Goal: Information Seeking & Learning: Find specific page/section

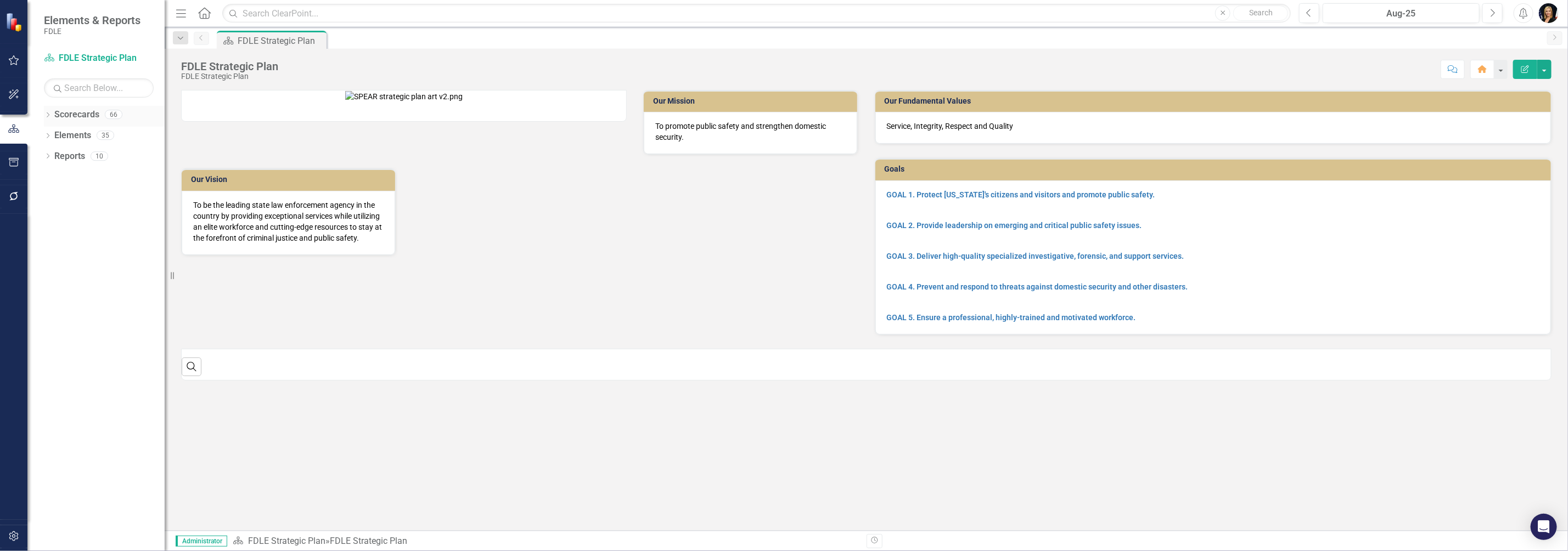
click at [46, 115] on icon "Dropdown" at bounding box center [47, 116] width 8 height 6
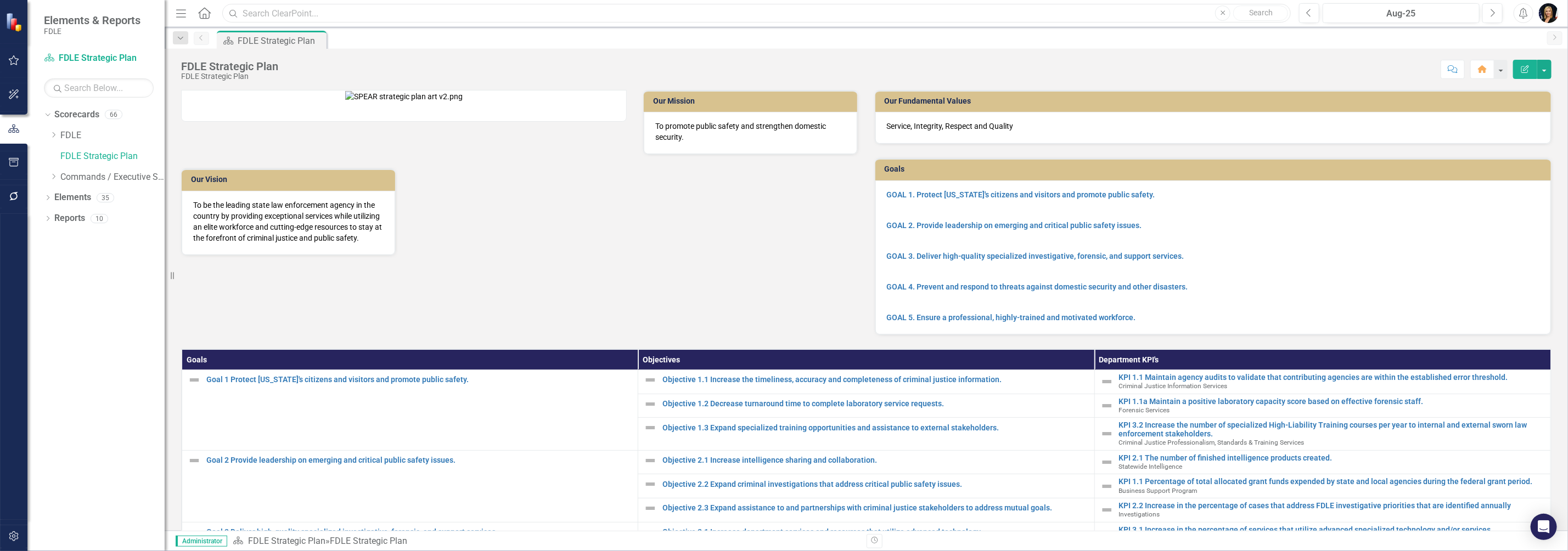
click at [272, 11] on input "text" at bounding box center [756, 14] width 1069 height 19
type input "domestic security"
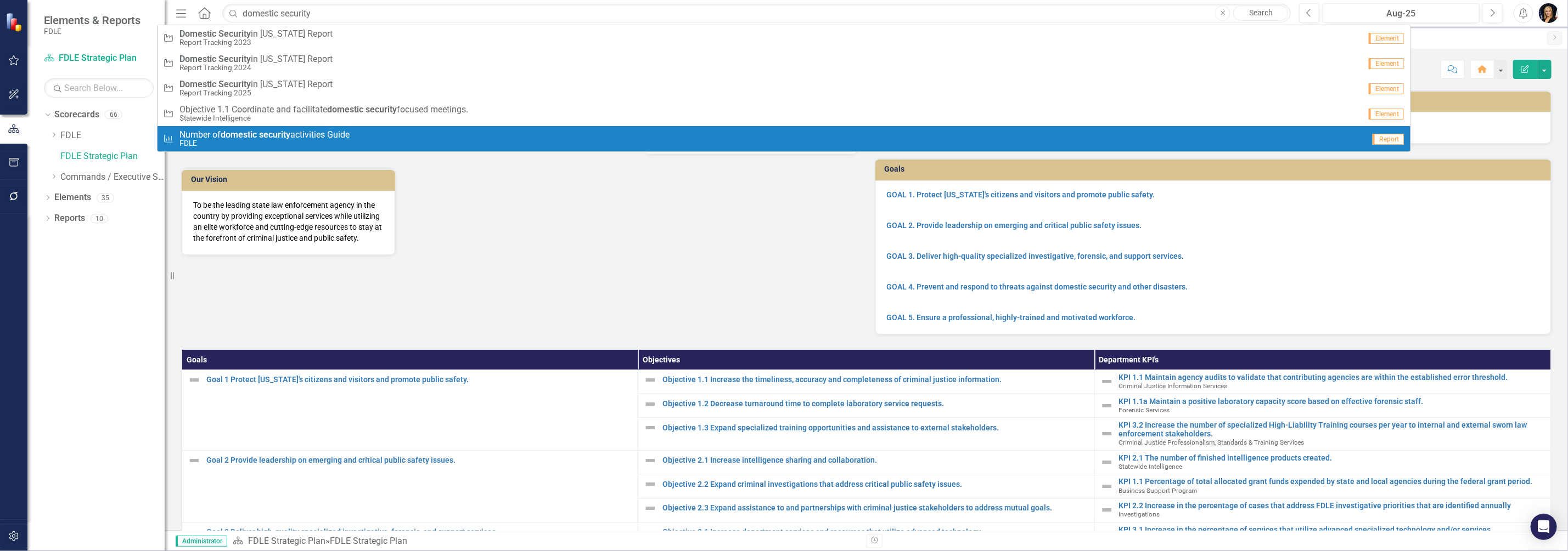
click at [235, 134] on strong "domestic" at bounding box center [238, 135] width 36 height 11
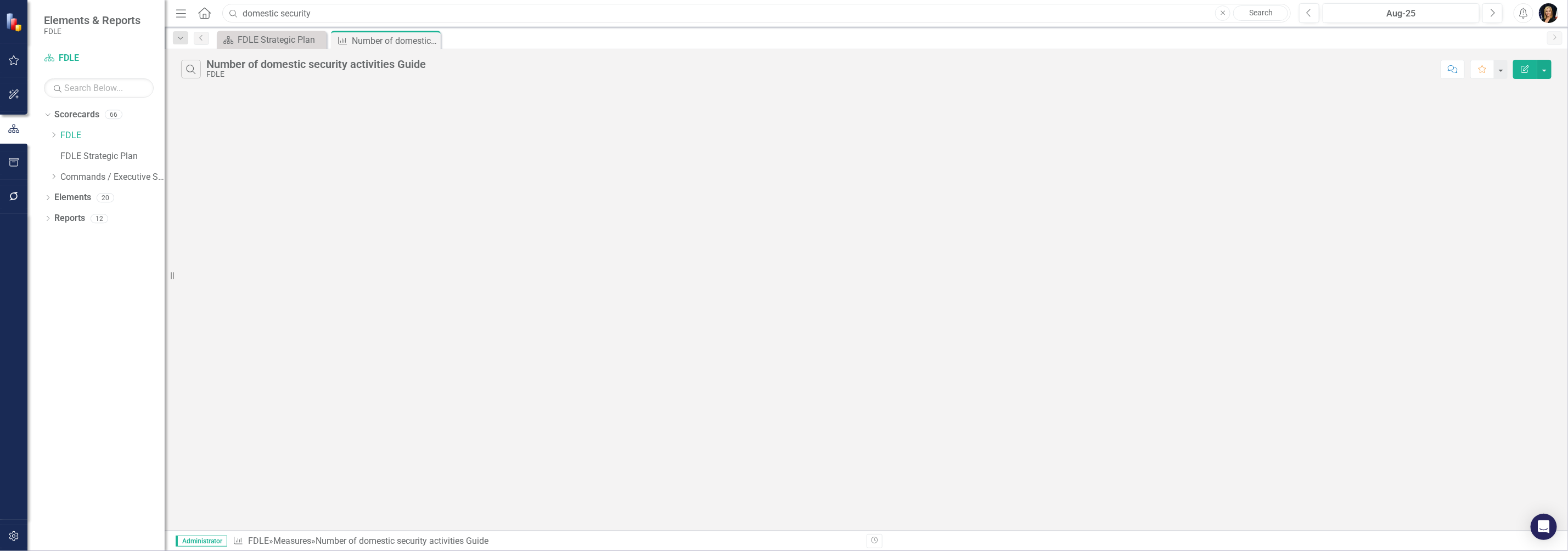
click at [318, 14] on input "domestic security" at bounding box center [756, 14] width 1069 height 19
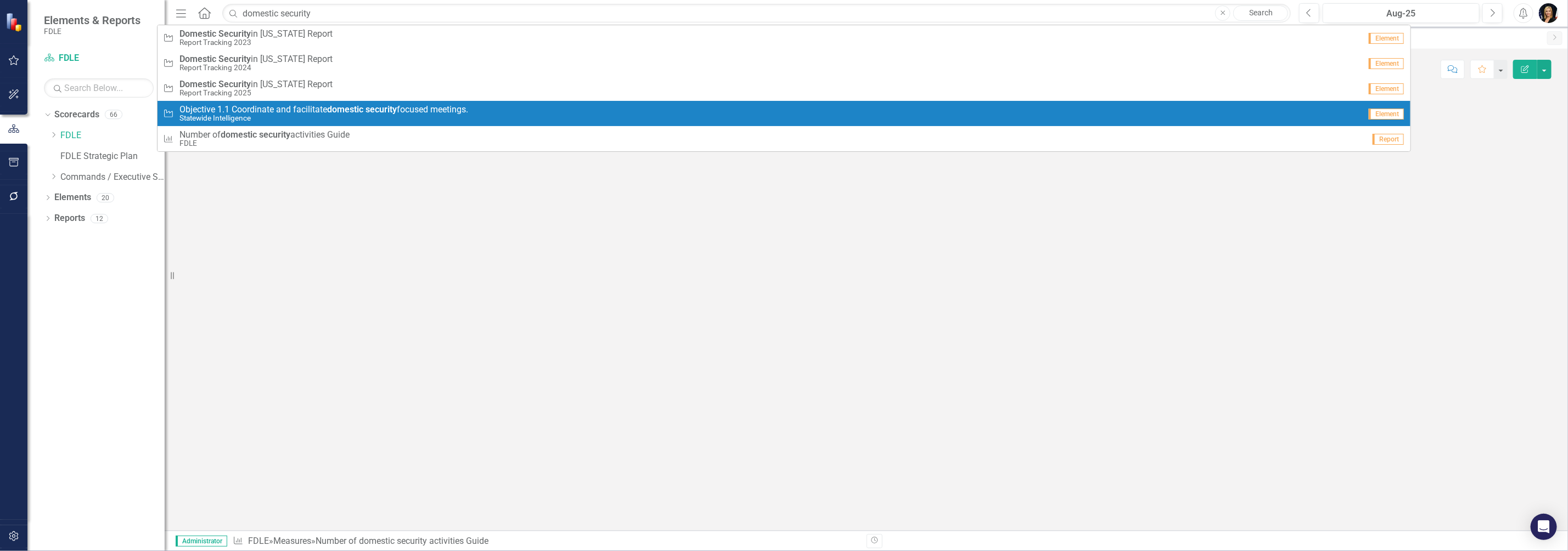
click at [220, 108] on span "Objective 1.1 Coordinate and facilitate domestic security focused meetings." at bounding box center [324, 109] width 289 height 10
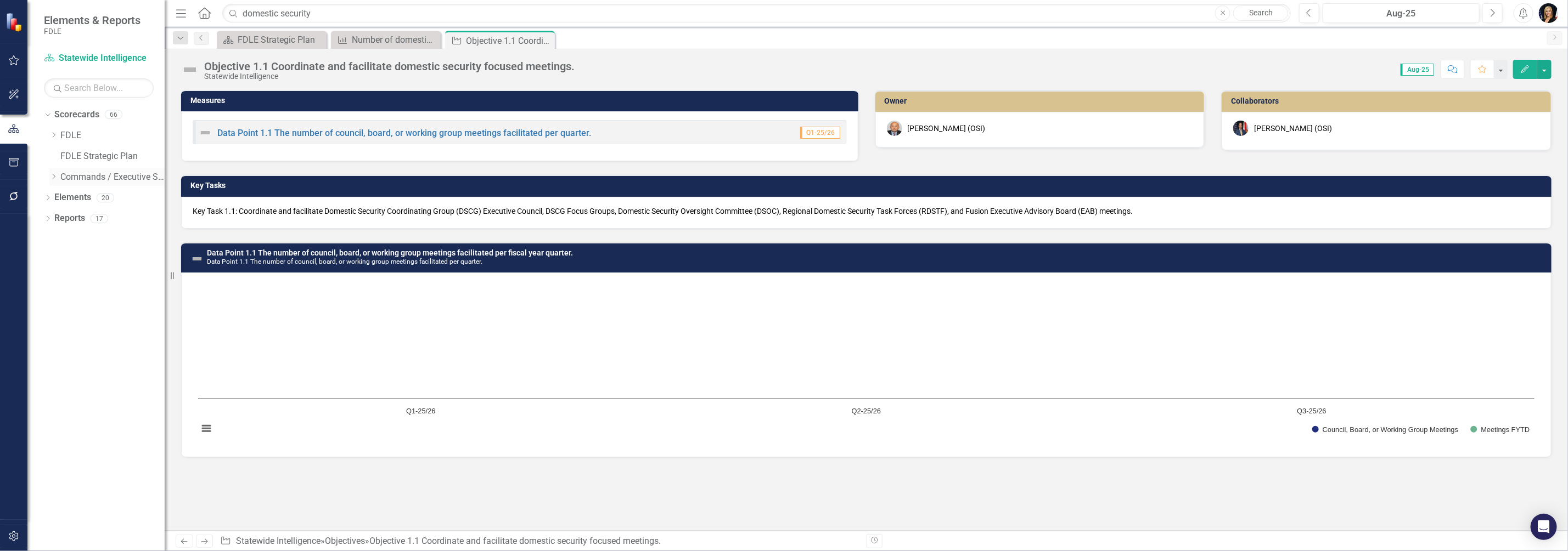
click at [55, 174] on icon "Dropdown" at bounding box center [53, 176] width 8 height 7
click at [66, 261] on icon "Dropdown" at bounding box center [64, 259] width 8 height 7
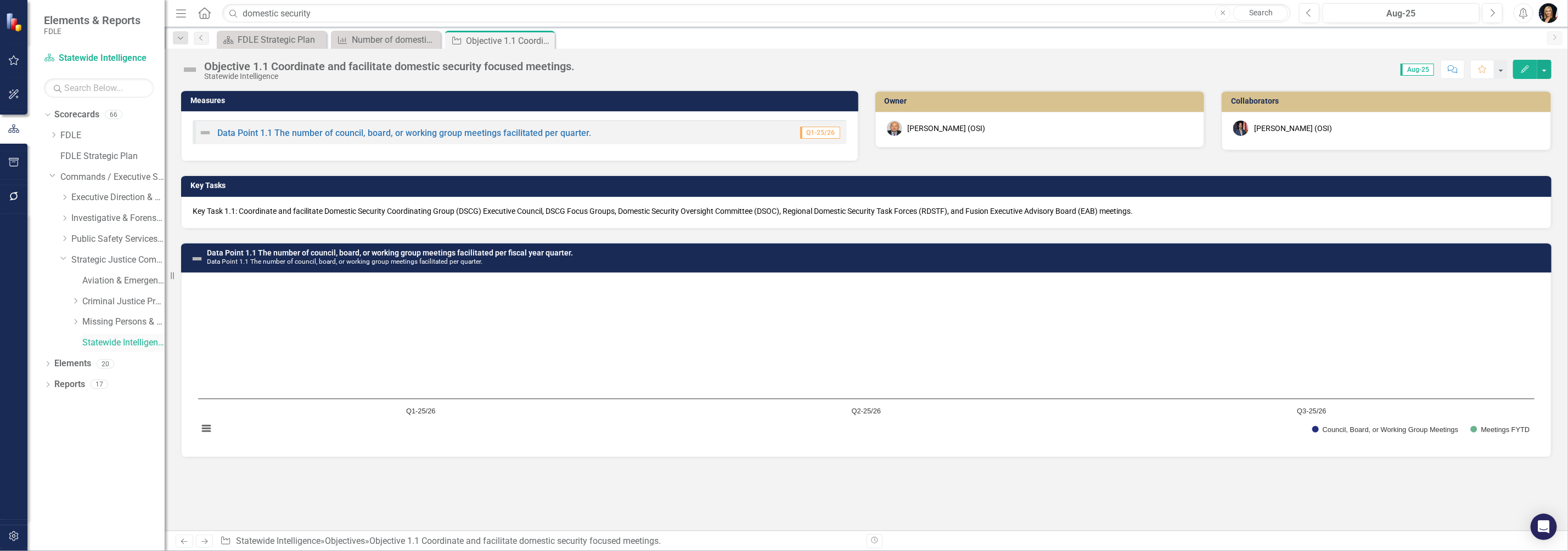
click at [99, 345] on link "Statewide Intelligence" at bounding box center [123, 343] width 82 height 13
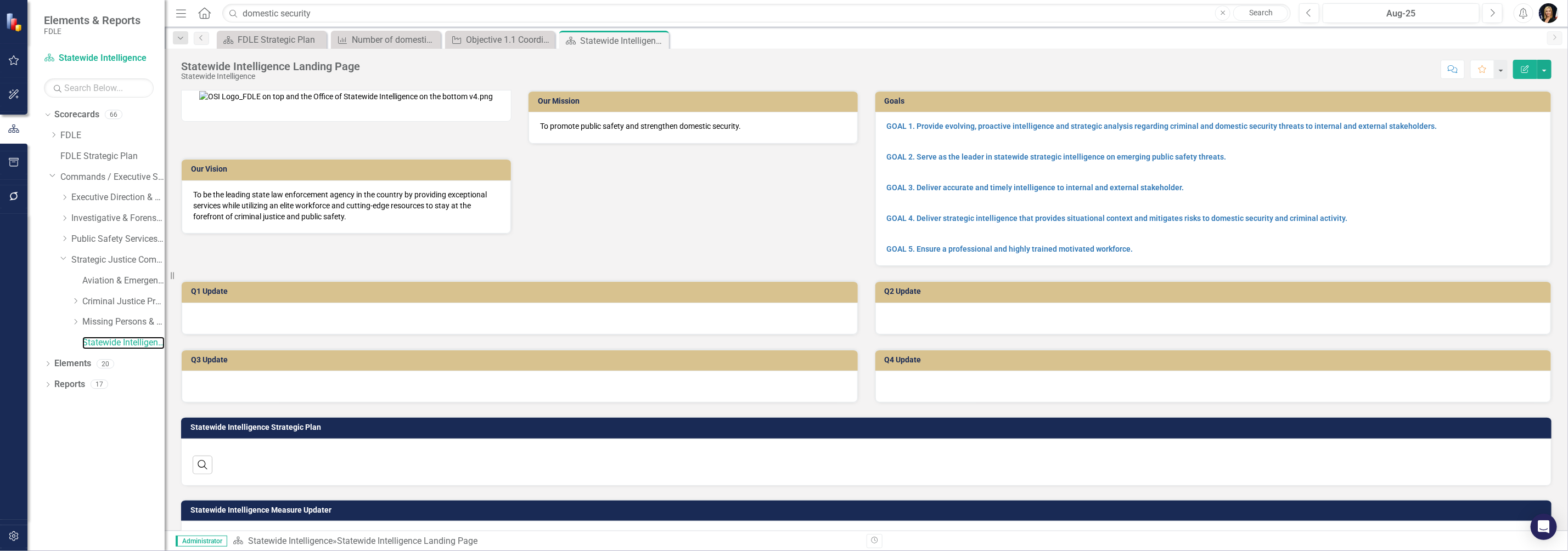
scroll to position [274, 0]
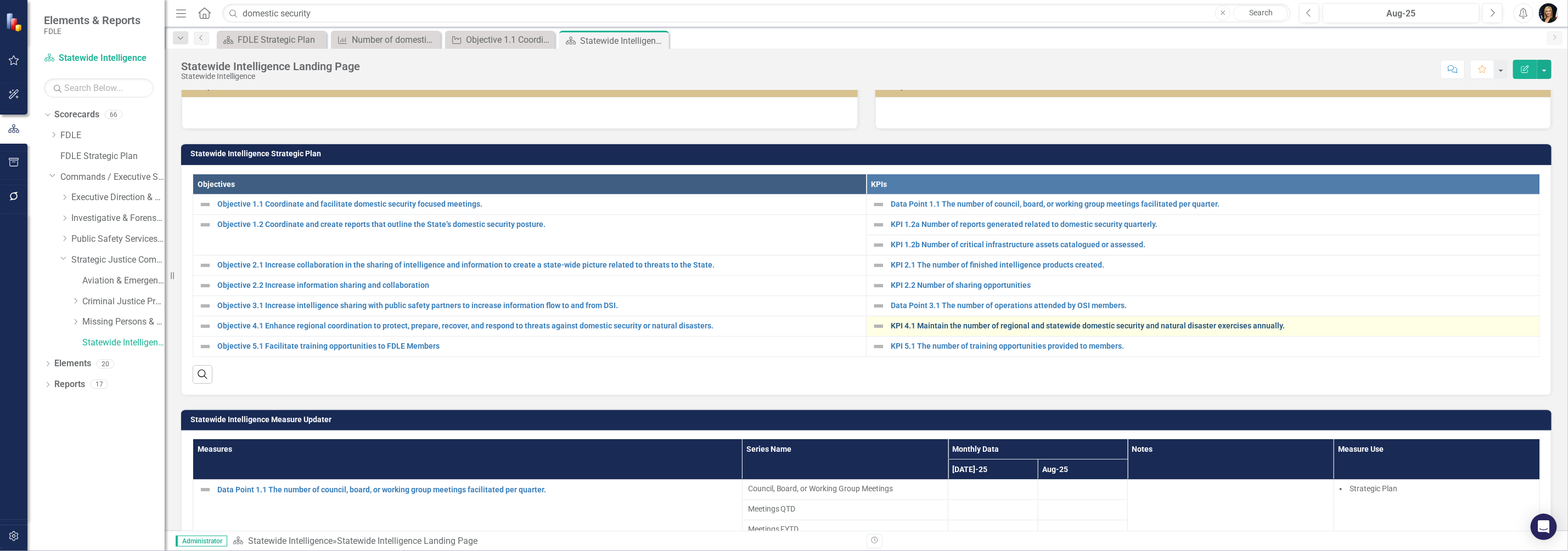
click at [973, 330] on link "KPI 4.1 Maintain the number of regional and statewide domestic security and nat…" at bounding box center [1212, 325] width 643 height 8
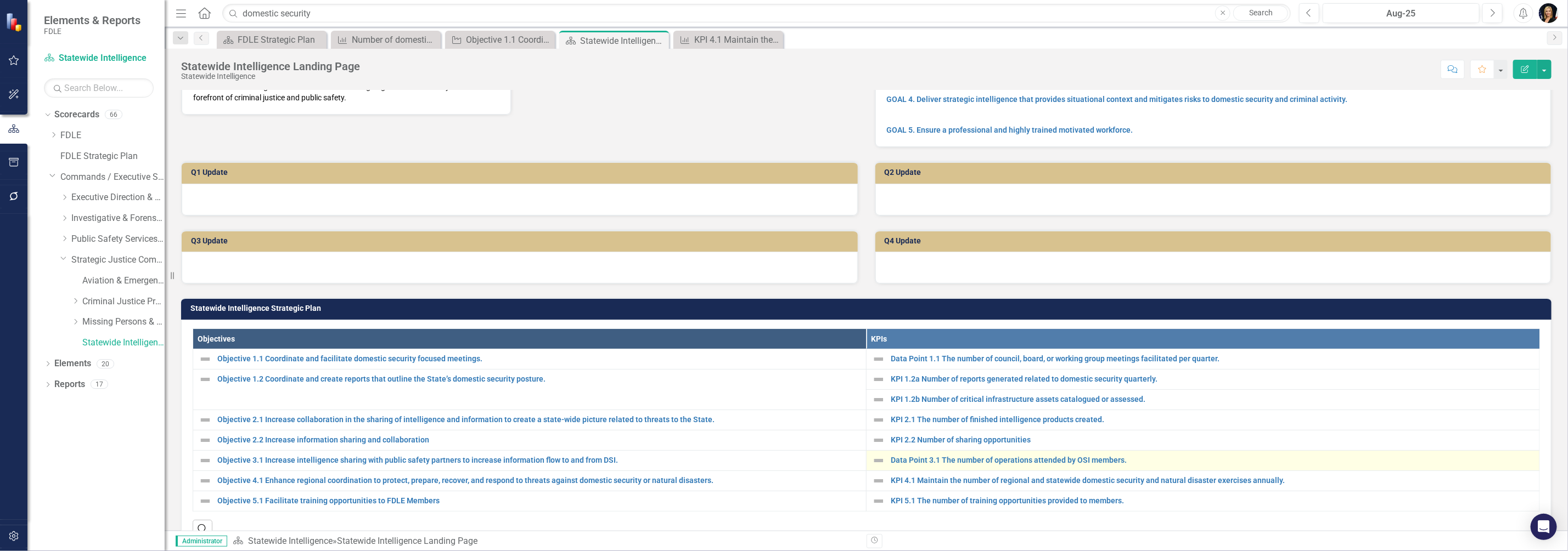
scroll to position [274, 0]
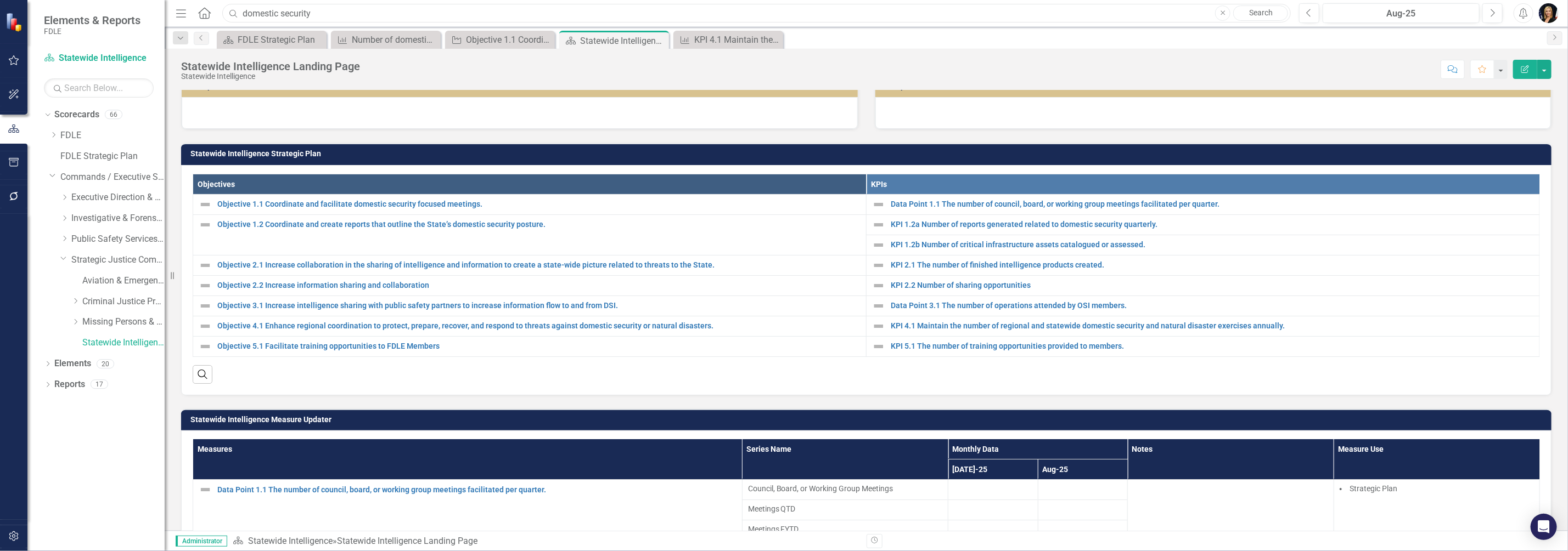
click at [291, 15] on input "domestic security" at bounding box center [756, 14] width 1069 height 19
drag, startPoint x: 323, startPoint y: 14, endPoint x: 143, endPoint y: 7, distance: 180.1
click at [143, 7] on div "Elements & Reports FDLE Scorecard Statewide Intelligence Search Dropdown Scorec…" at bounding box center [784, 275] width 1568 height 551
click at [47, 115] on icon at bounding box center [47, 114] width 5 height 3
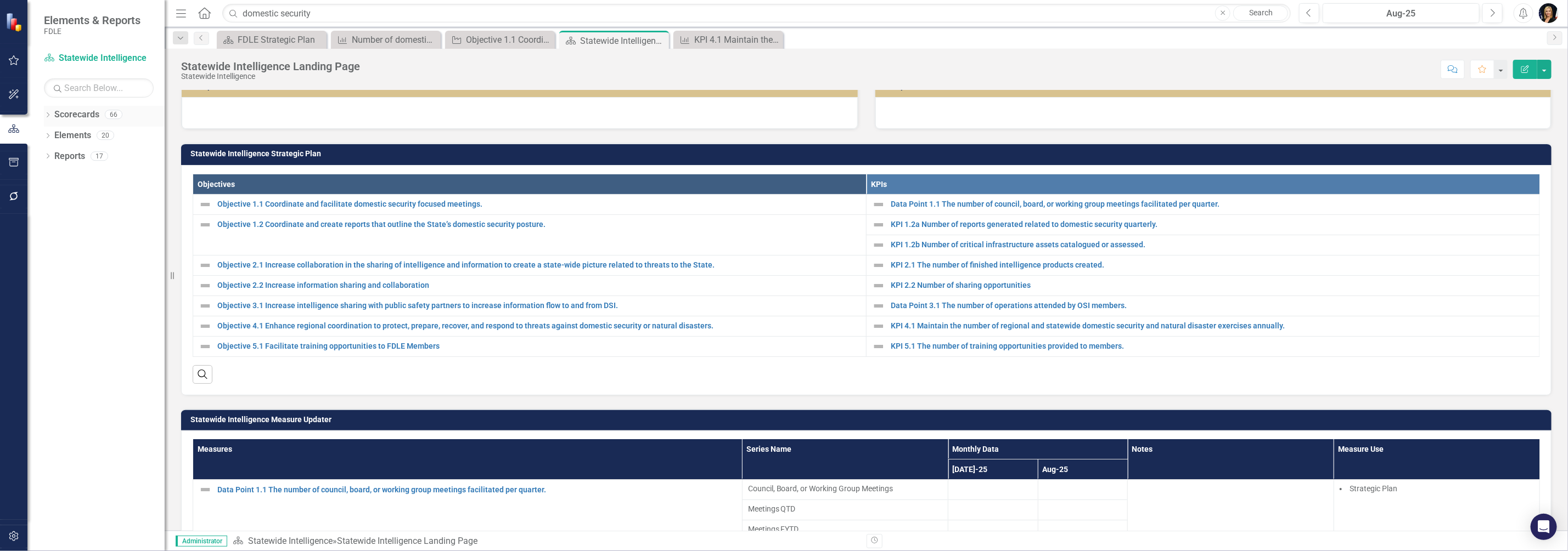
click at [47, 115] on icon "Dropdown" at bounding box center [47, 116] width 8 height 6
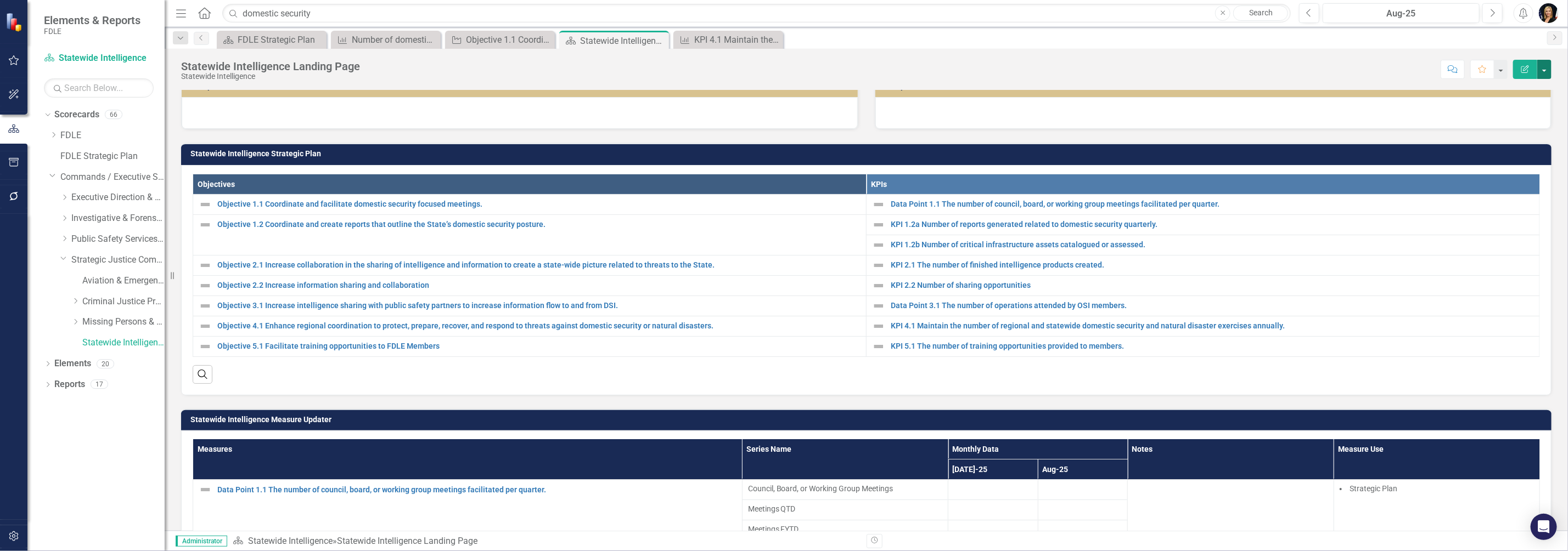
click at [1547, 69] on button "button" at bounding box center [1544, 70] width 15 height 19
click at [1333, 72] on div "Score: N/A Aug-25 Completed Comment Favorite Edit Report" at bounding box center [958, 69] width 1186 height 18
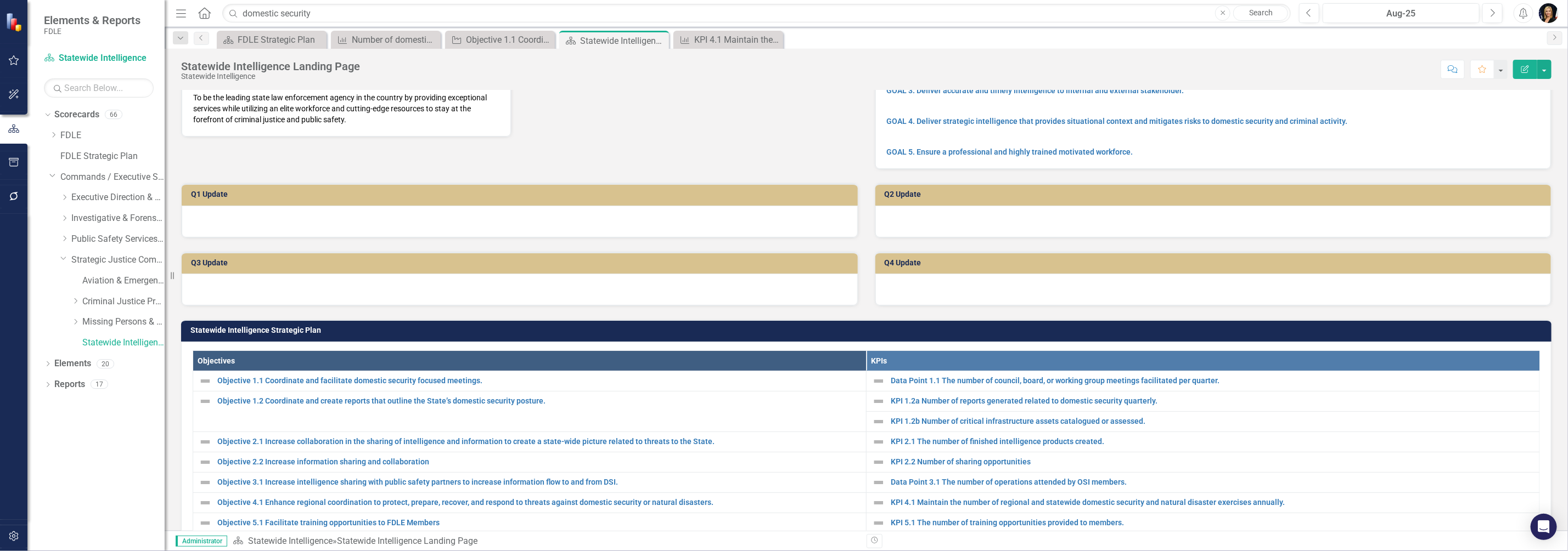
scroll to position [0, 0]
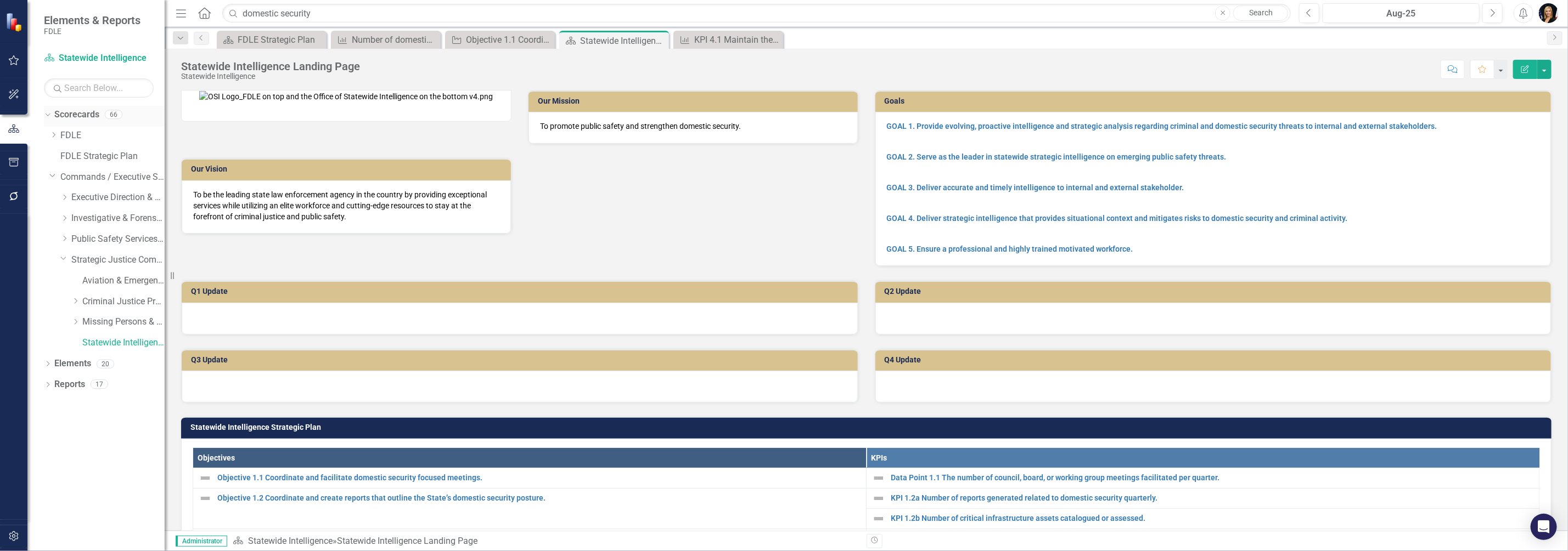
click at [61, 118] on link "Scorecards" at bounding box center [77, 114] width 45 height 13
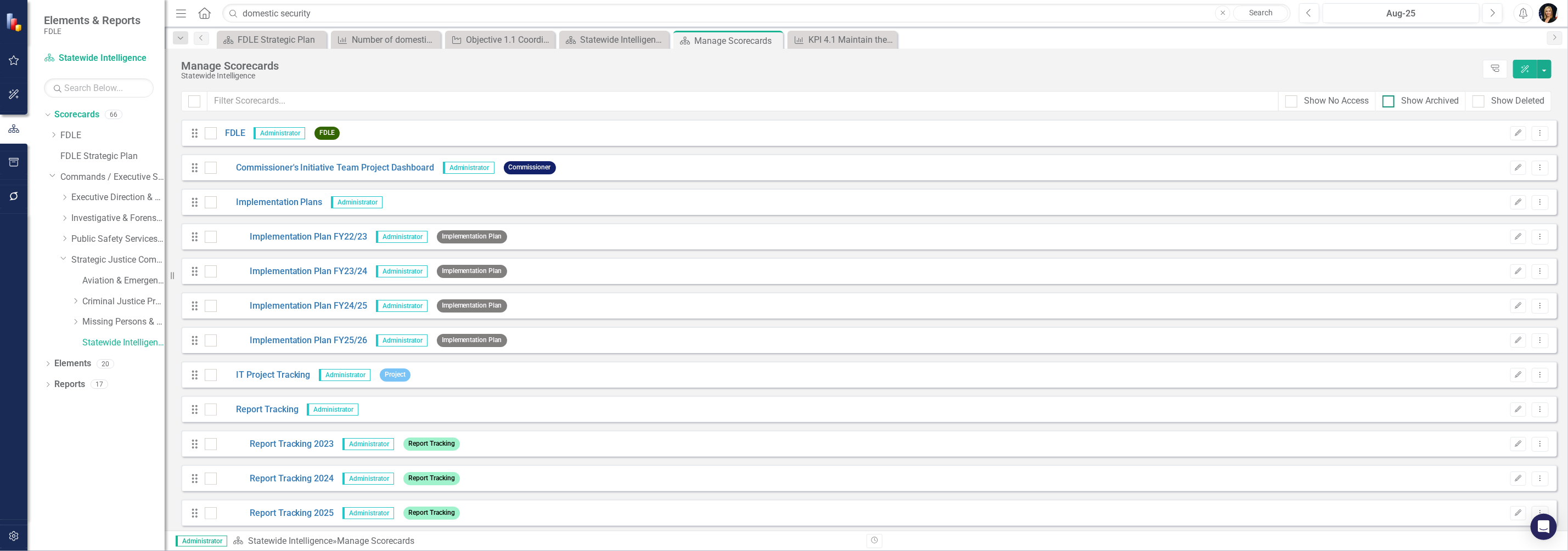
click at [1388, 102] on input "Show Archived" at bounding box center [1385, 99] width 7 height 7
checkbox input "true"
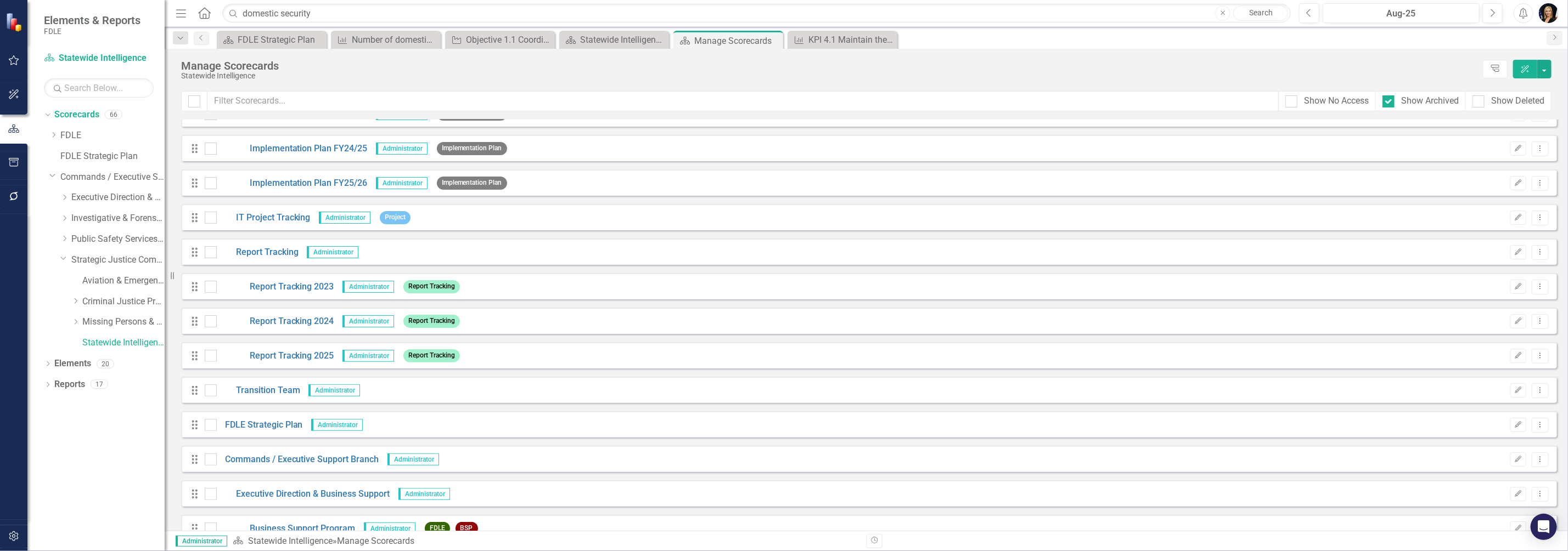
scroll to position [86, 0]
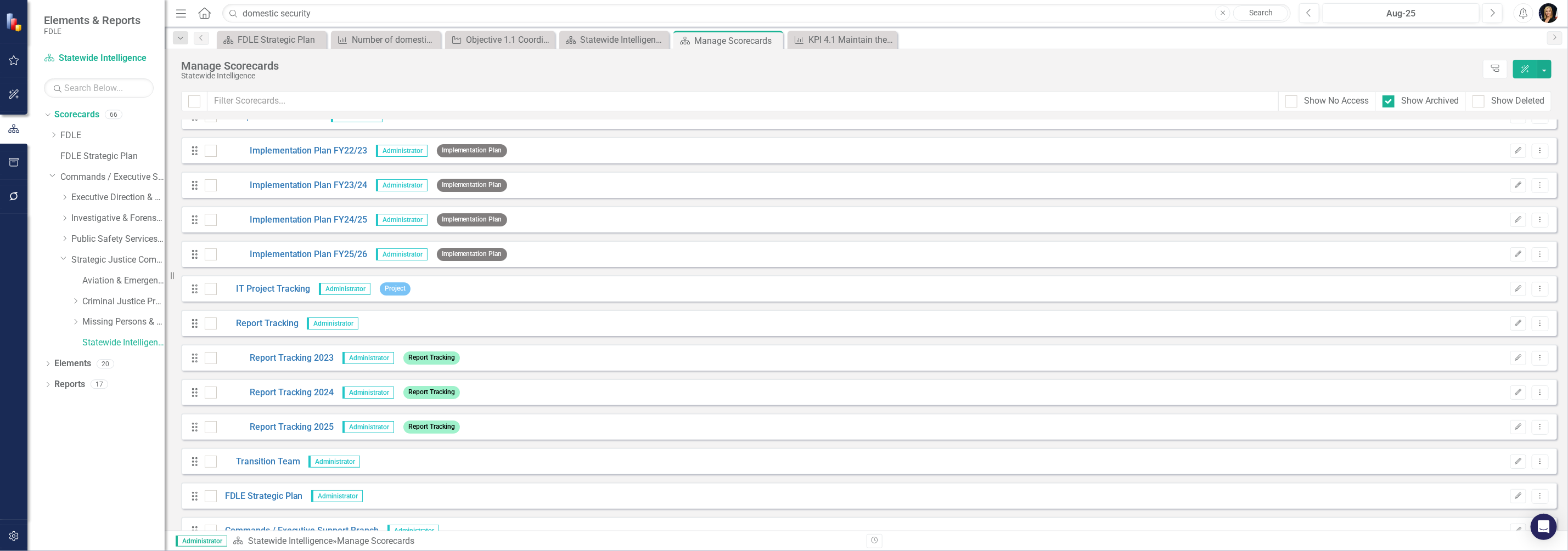
click at [1359, 66] on div "Manage Scorecards" at bounding box center [830, 66] width 1297 height 12
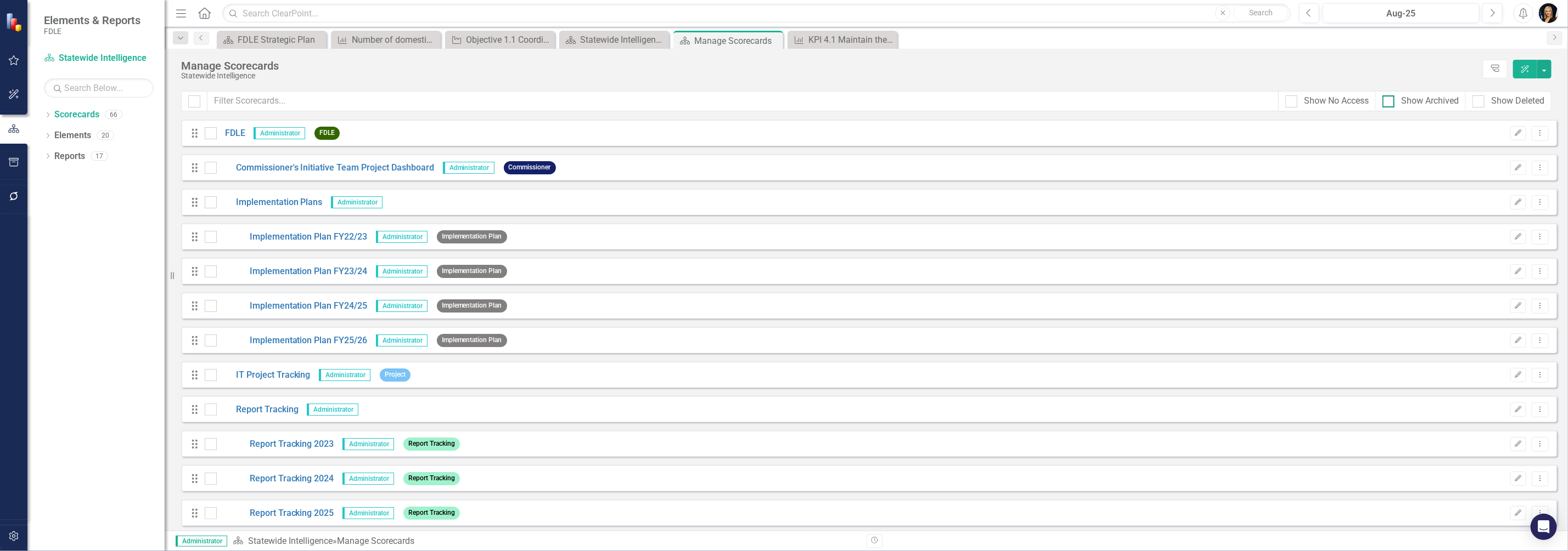
click at [1388, 100] on input "Show Archived" at bounding box center [1385, 99] width 7 height 7
click at [977, 99] on input "text" at bounding box center [742, 101] width 1071 height 20
click at [1050, 225] on div "Drag Implementation Plan FY22/23 Administrator Implementation Plan Edit Dropdow…" at bounding box center [869, 235] width 1376 height 26
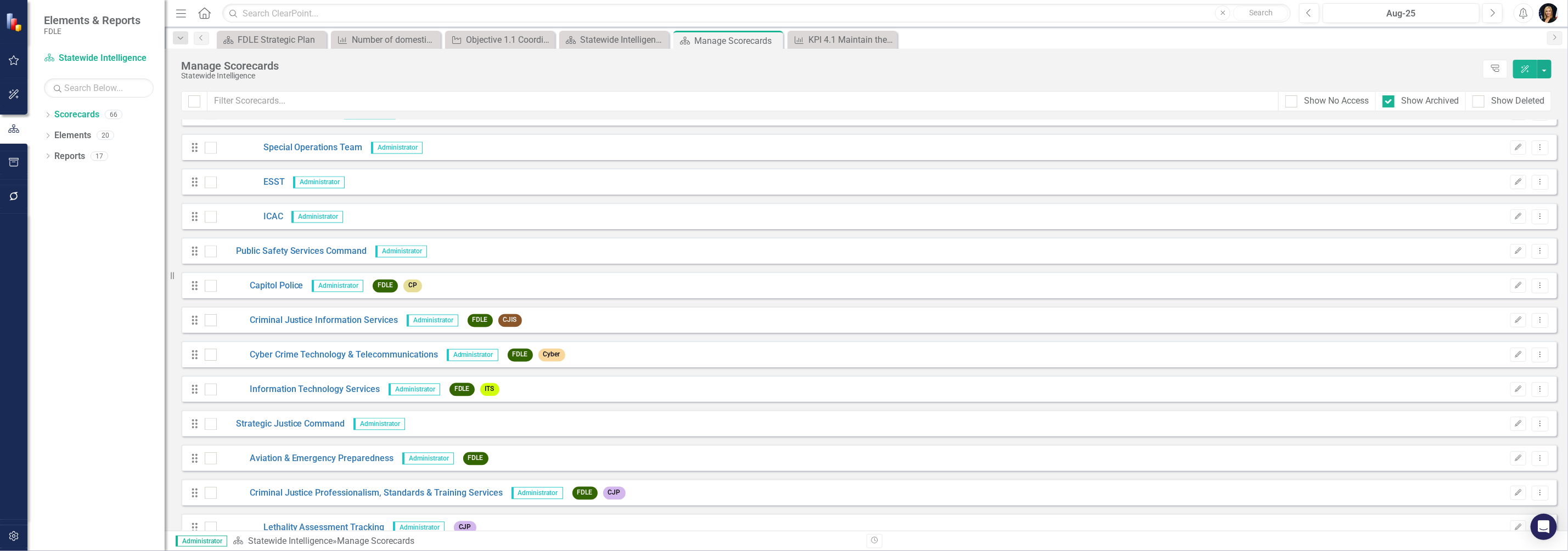
scroll to position [1868, 0]
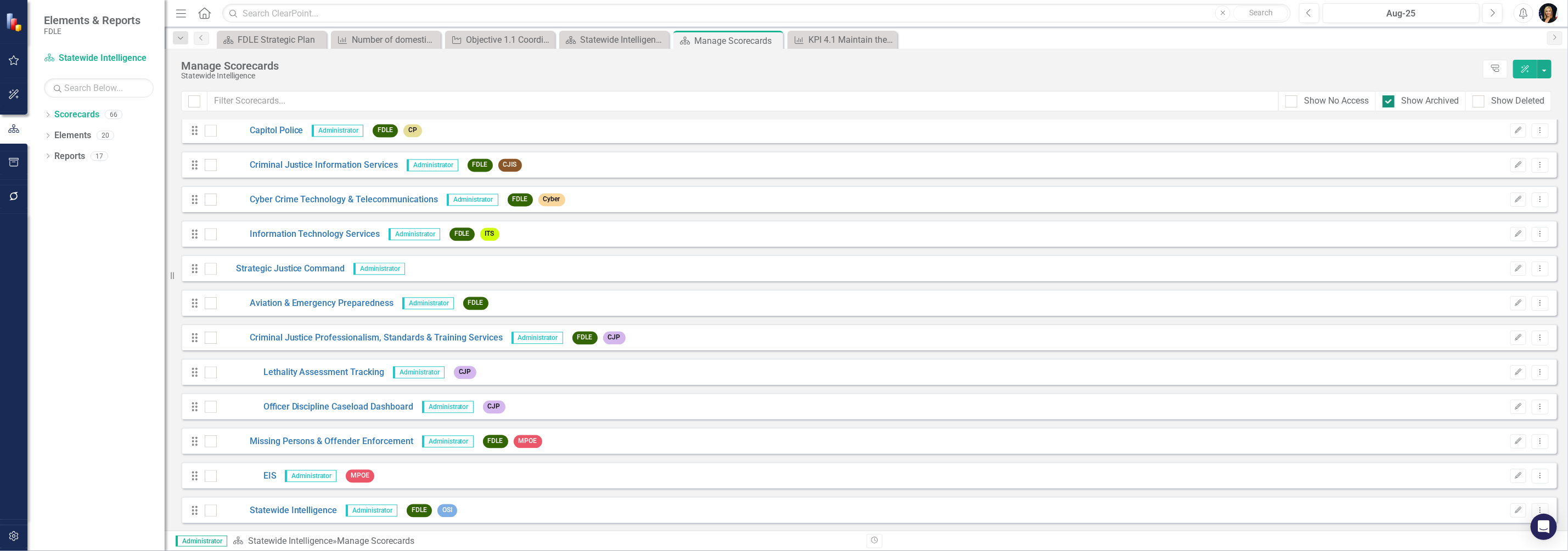
click at [1386, 99] on input "Show Archived" at bounding box center [1385, 99] width 7 height 7
click at [1387, 99] on input "Show Archived" at bounding box center [1385, 99] width 7 height 7
checkbox input "true"
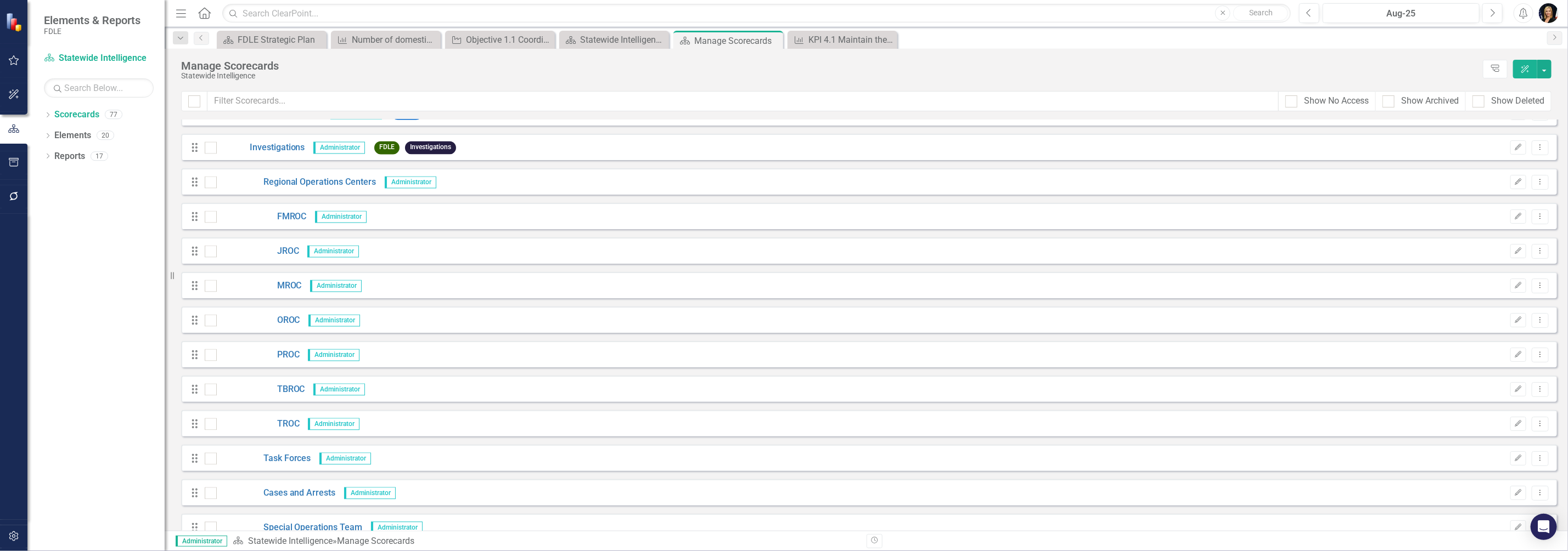
scroll to position [754, 0]
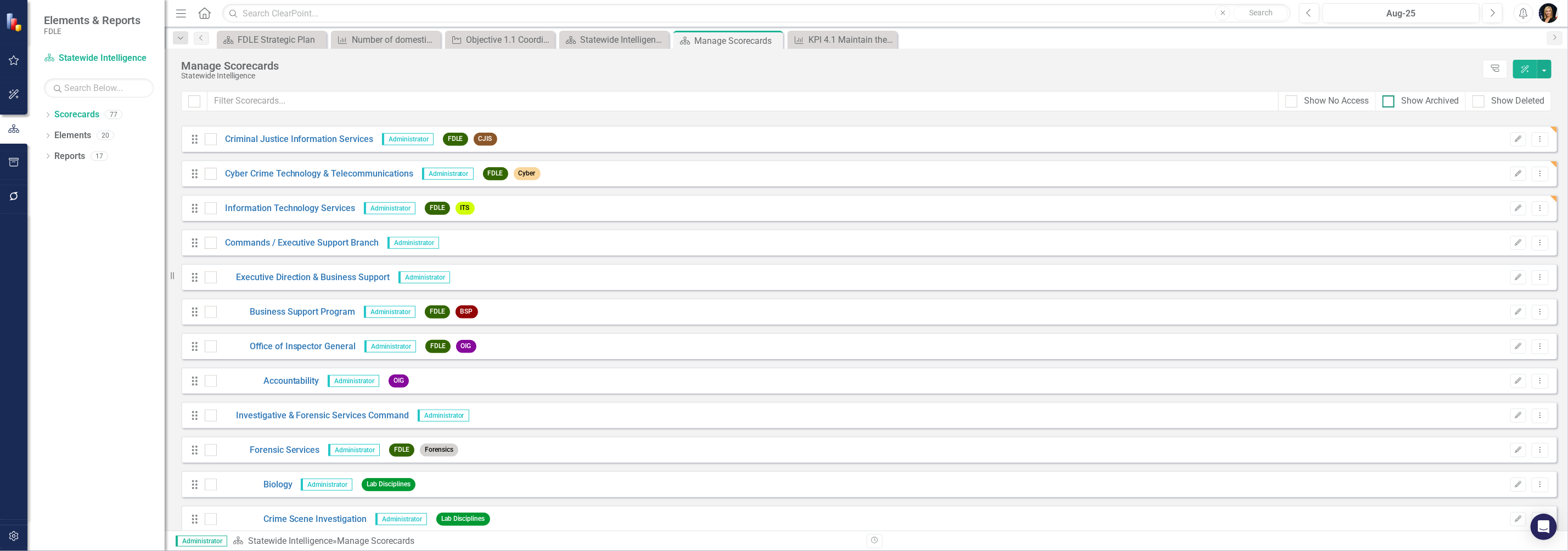
click at [1389, 98] on input "Show Archived" at bounding box center [1385, 99] width 7 height 7
checkbox input "true"
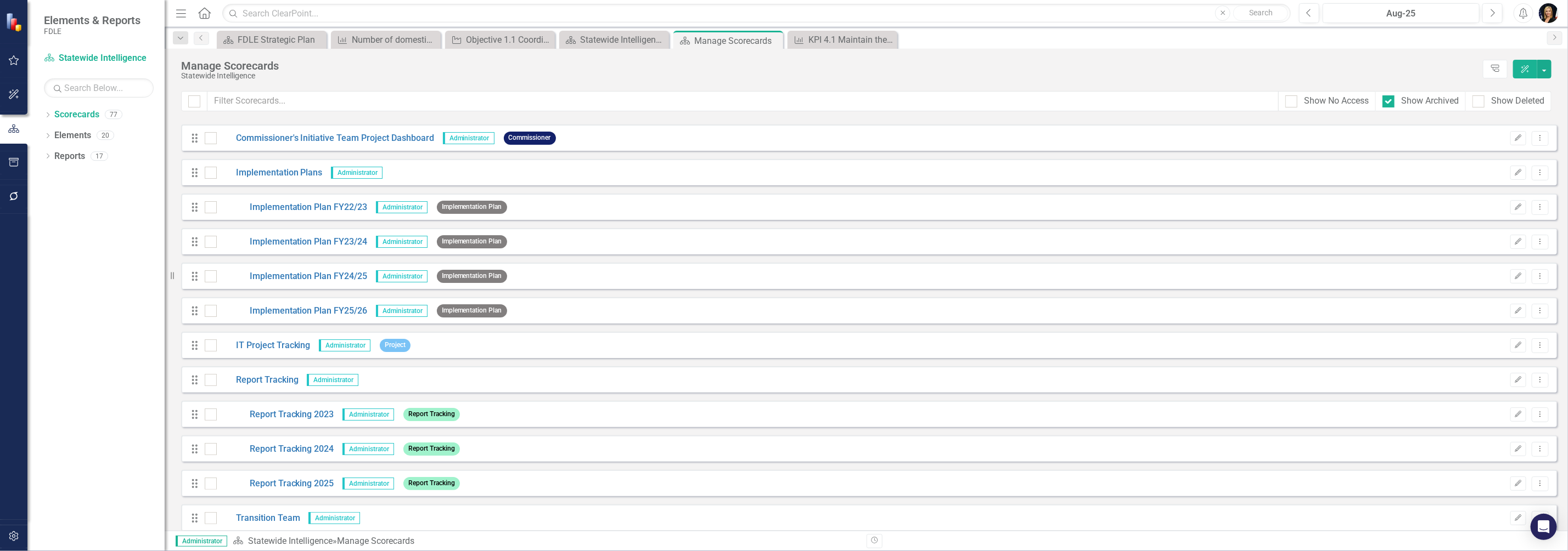
scroll to position [0, 0]
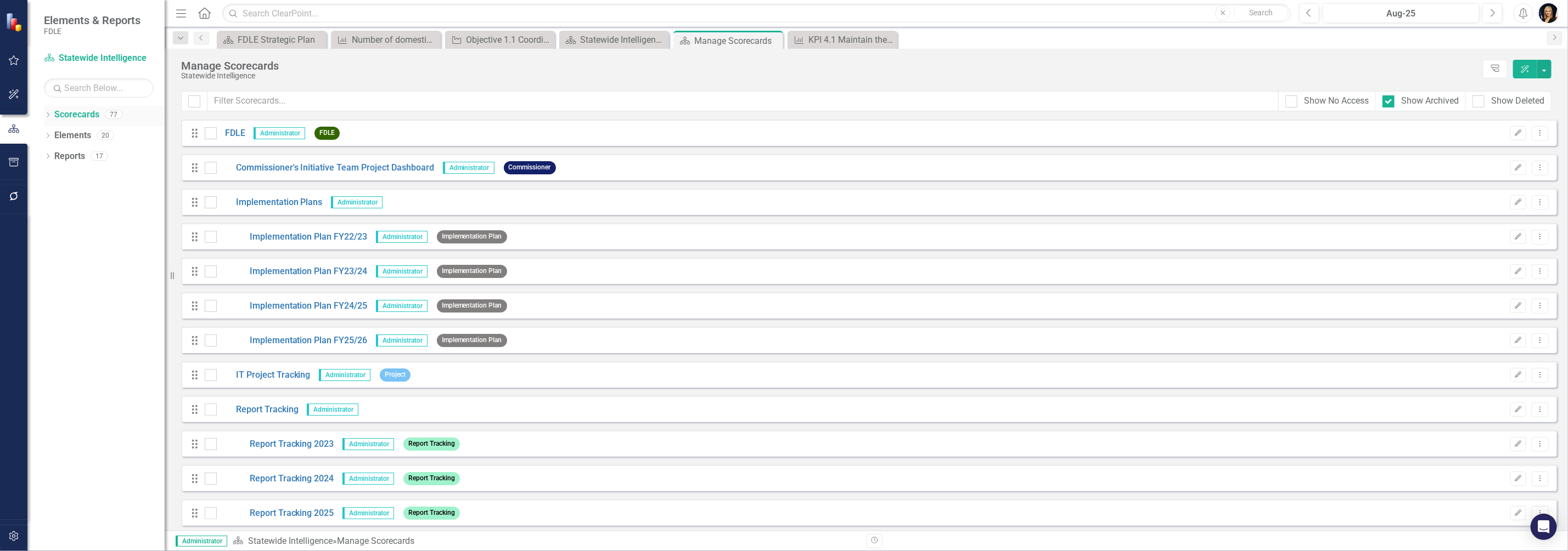
click at [57, 112] on link "Scorecards" at bounding box center [77, 114] width 45 height 13
click at [1389, 102] on div at bounding box center [1388, 102] width 12 height 12
click at [1389, 102] on input "Show Archived" at bounding box center [1385, 99] width 7 height 7
checkbox input "true"
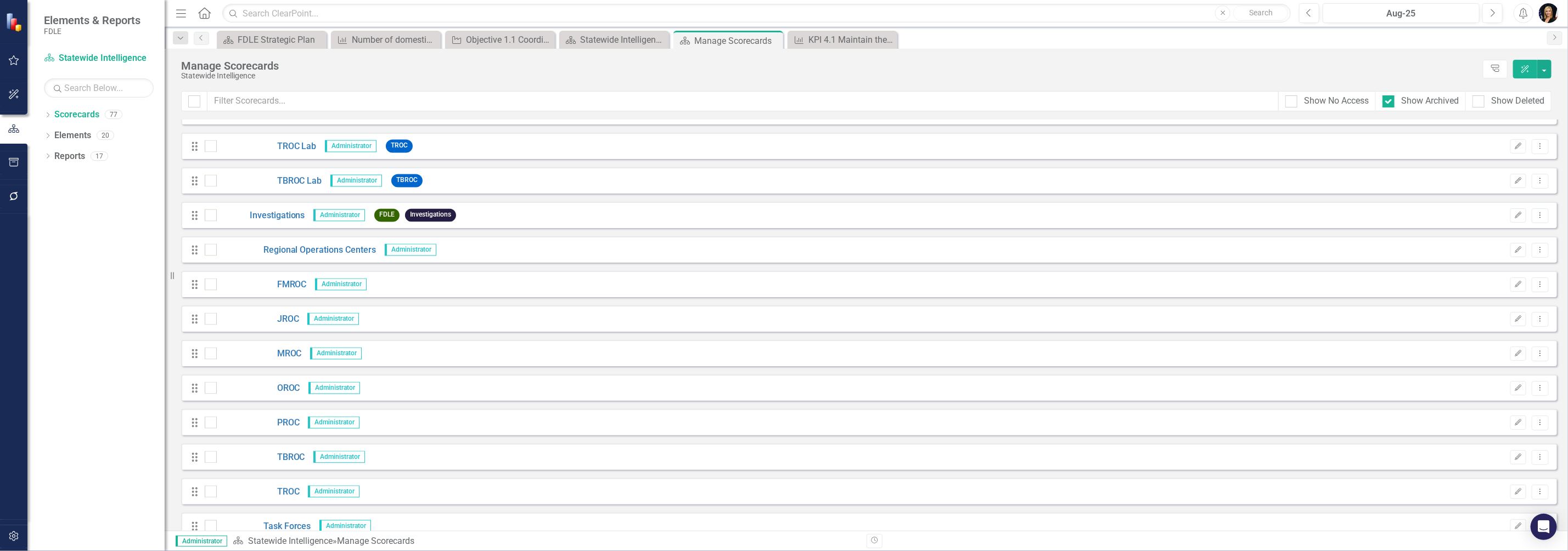
scroll to position [2249, 0]
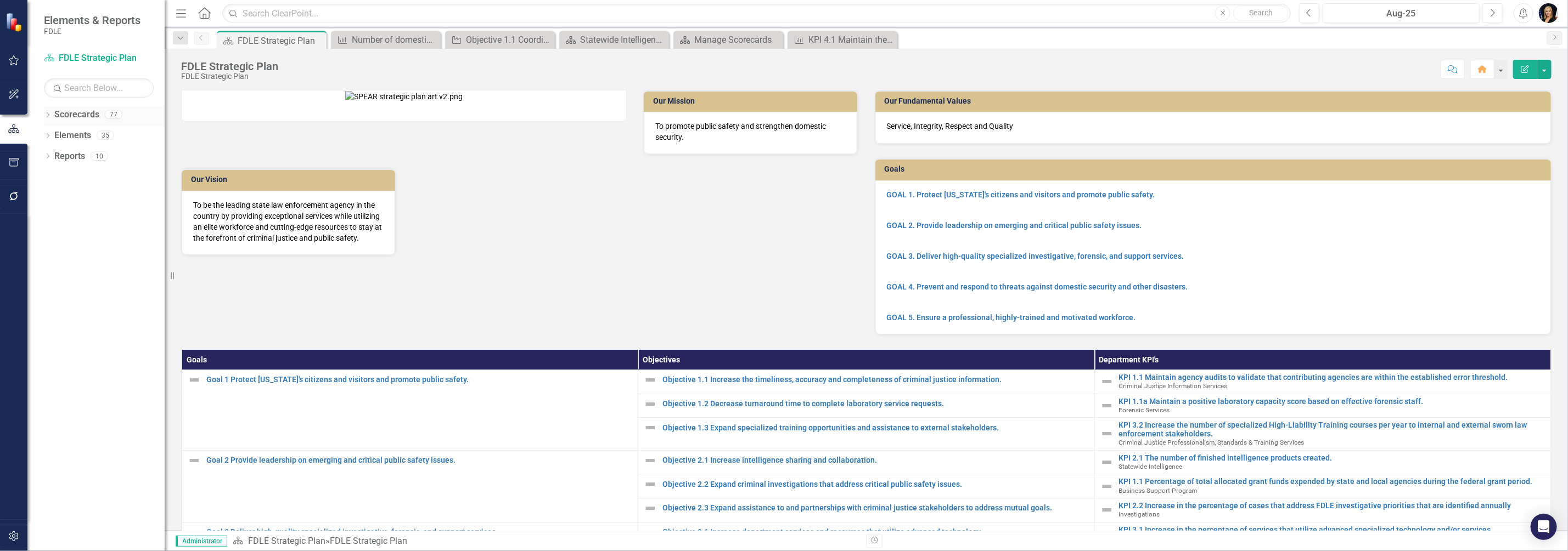
click at [48, 118] on icon "Dropdown" at bounding box center [47, 116] width 8 height 6
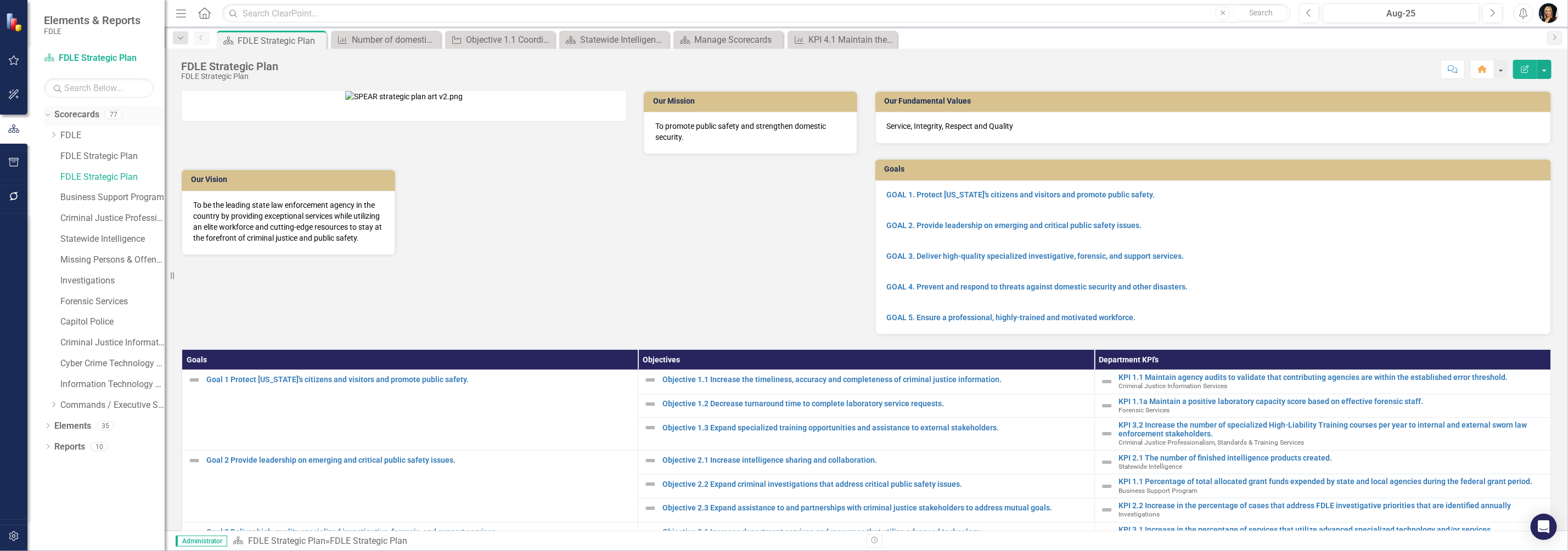
click at [67, 117] on link "Scorecards" at bounding box center [77, 114] width 45 height 13
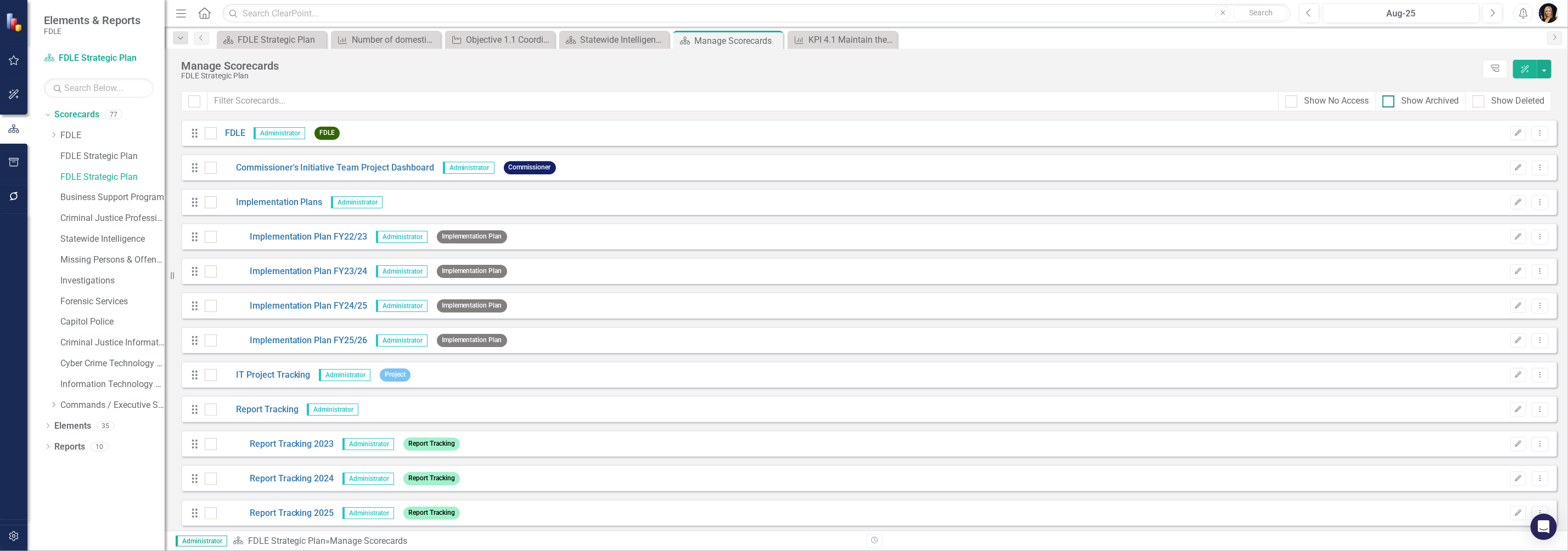
click at [1391, 102] on div at bounding box center [1388, 102] width 12 height 12
click at [1390, 102] on input "Show Archived" at bounding box center [1385, 99] width 7 height 7
checkbox input "true"
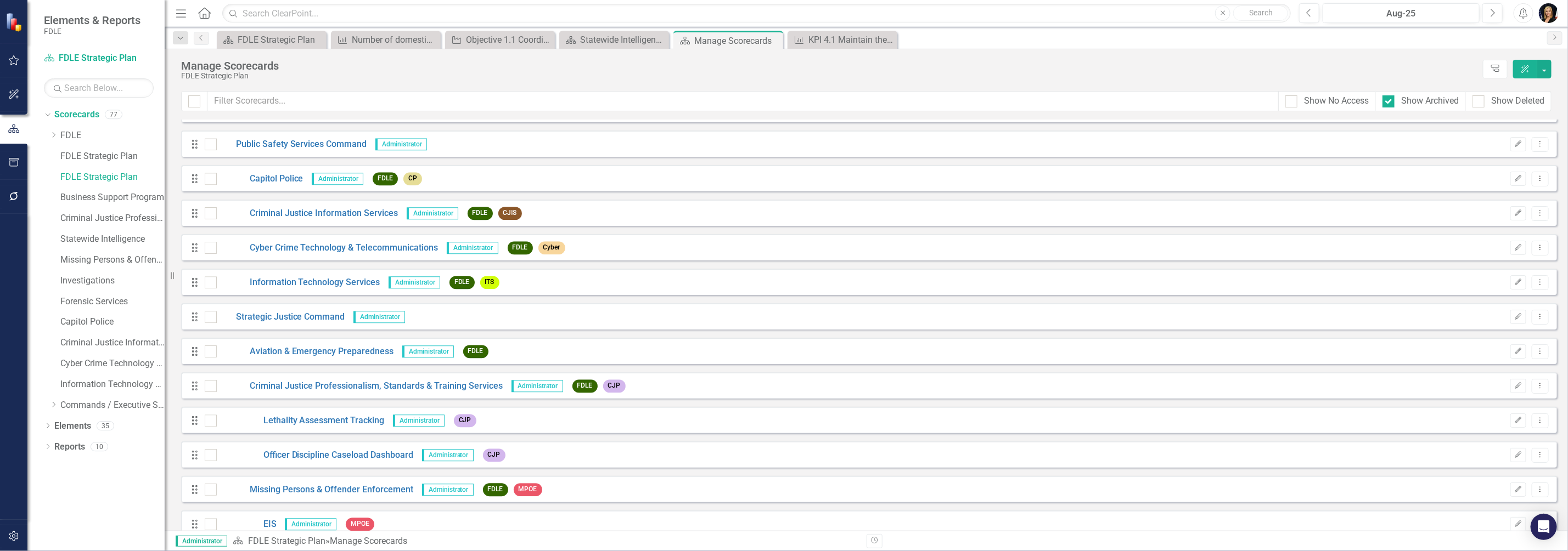
scroll to position [2249, 0]
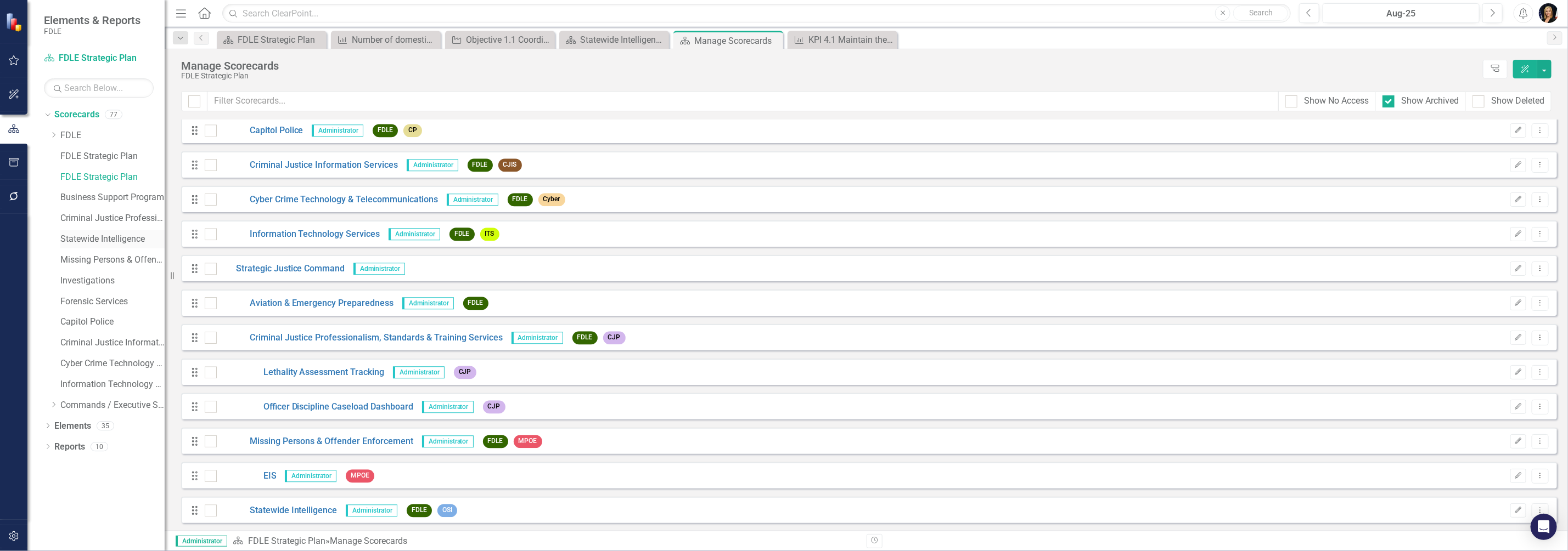
click at [71, 239] on link "Statewide Intelligence" at bounding box center [112, 239] width 105 height 13
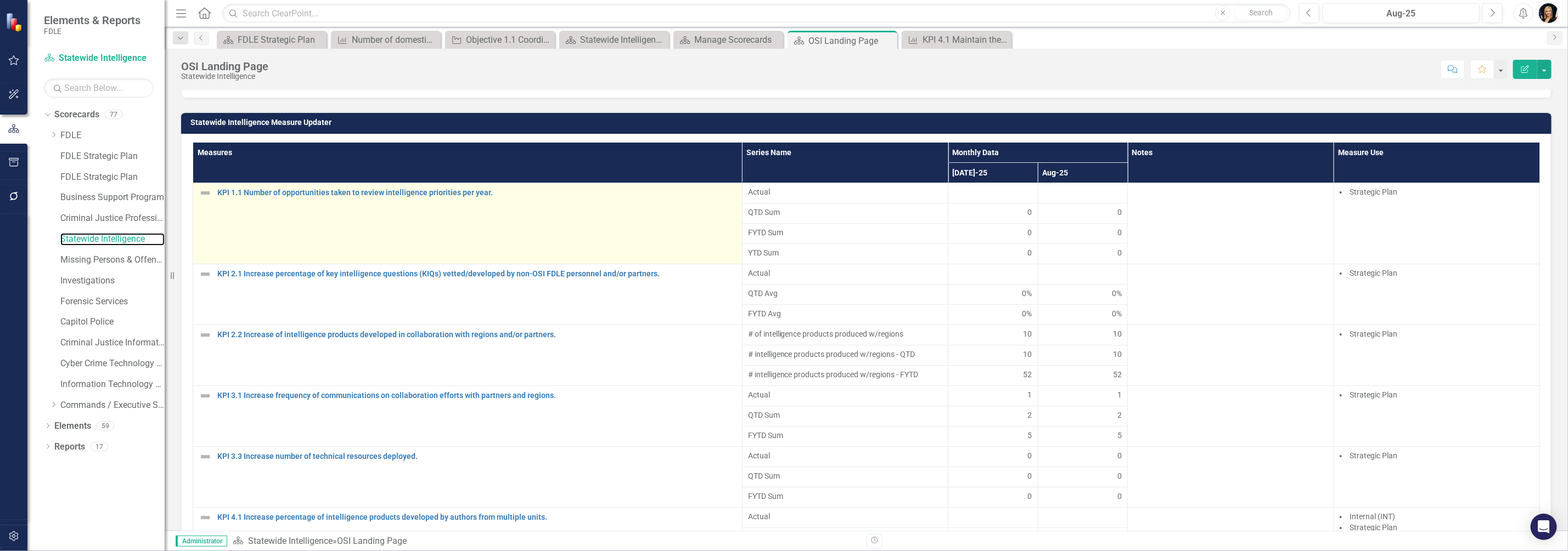
scroll to position [12, 0]
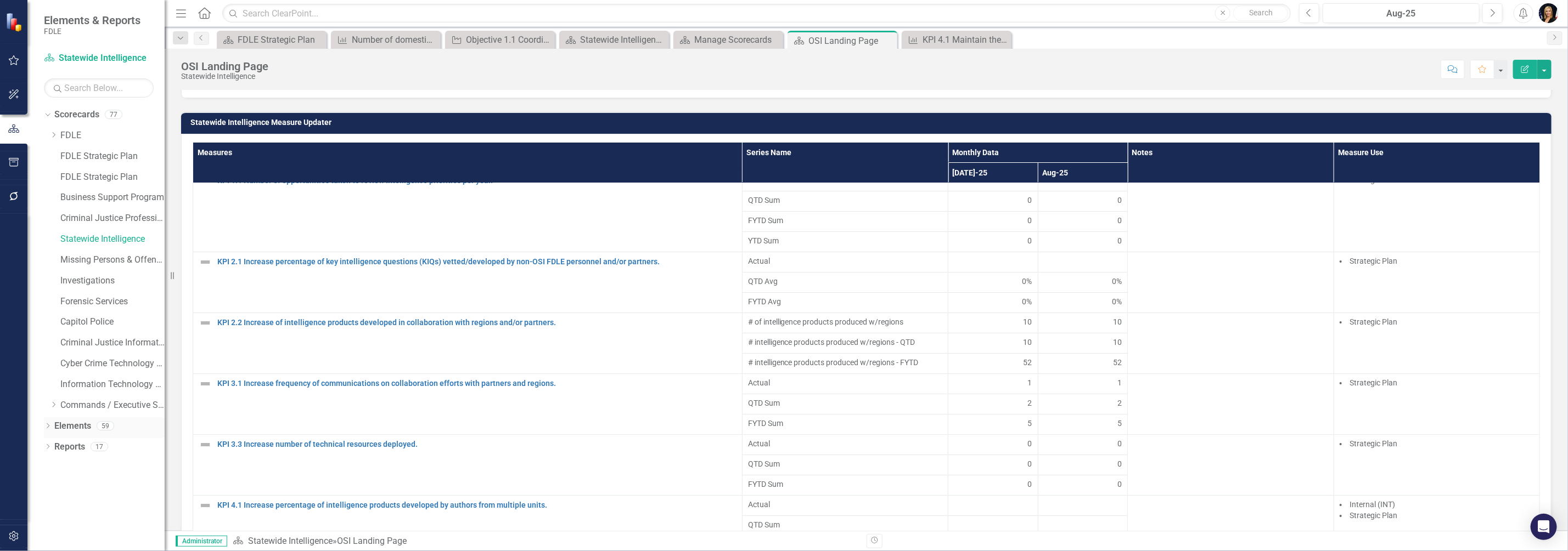
click at [45, 425] on icon "Dropdown" at bounding box center [47, 427] width 8 height 6
click at [88, 491] on link "Measure Measures" at bounding box center [87, 488] width 54 height 13
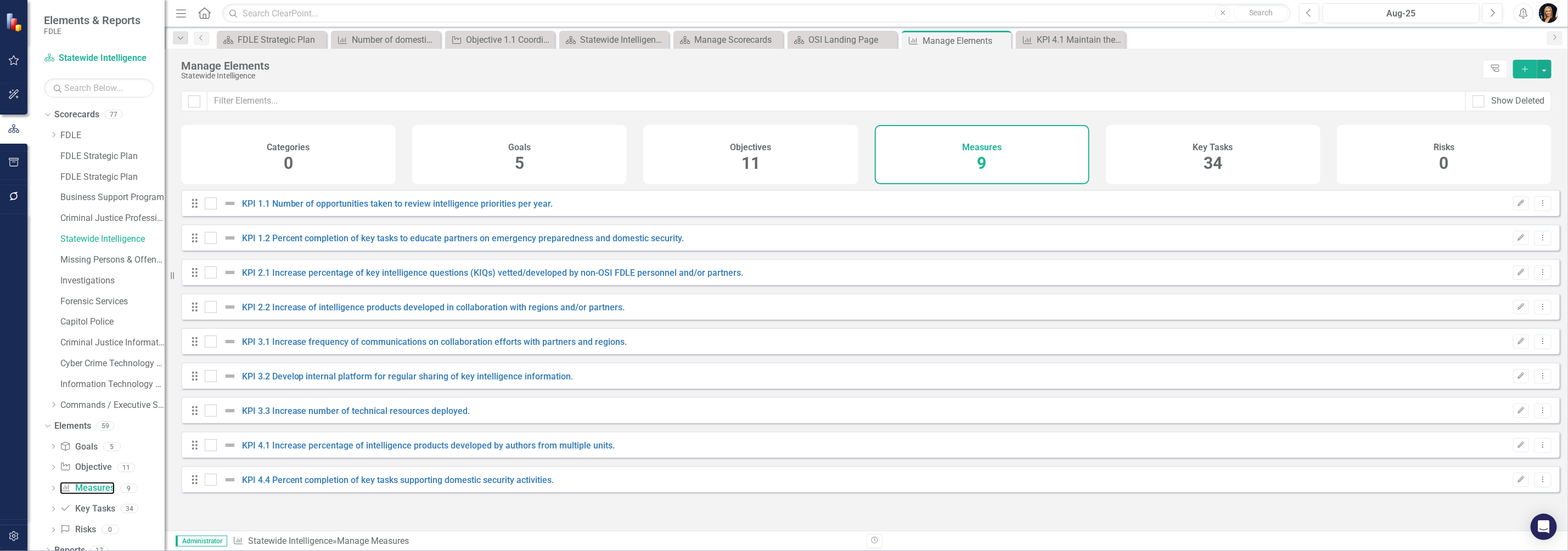
checkbox input "false"
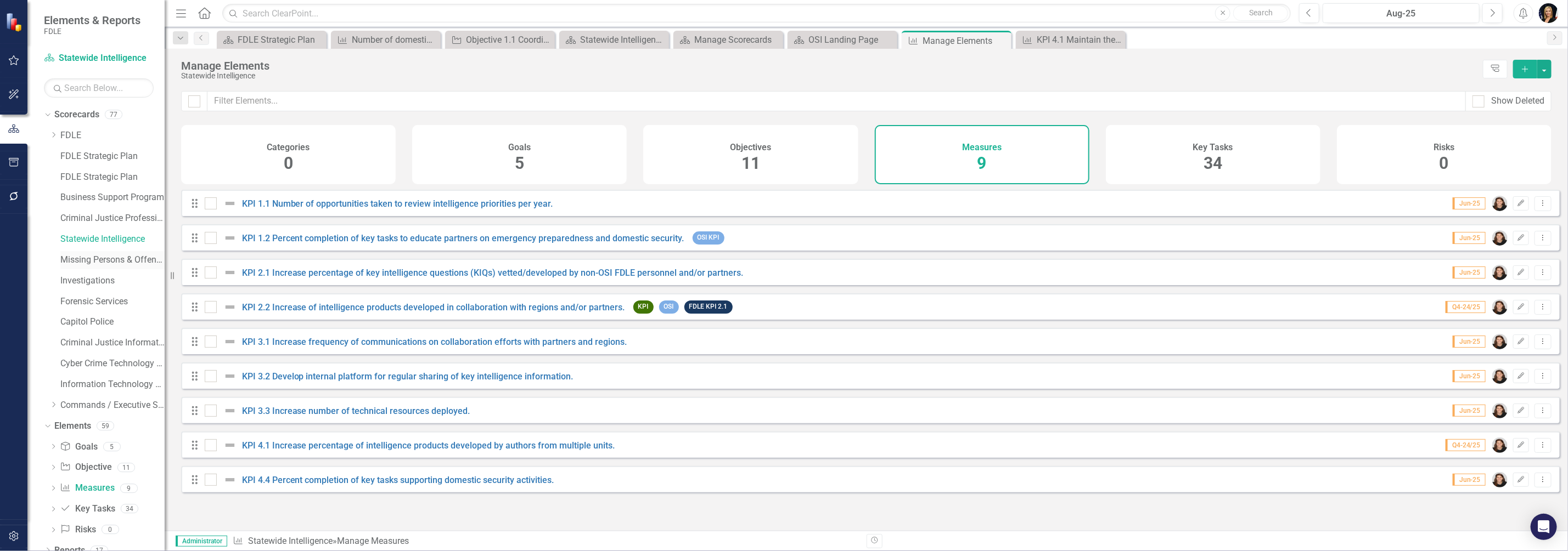
click at [96, 259] on link "Missing Persons & Offender Enforcement" at bounding box center [112, 260] width 105 height 13
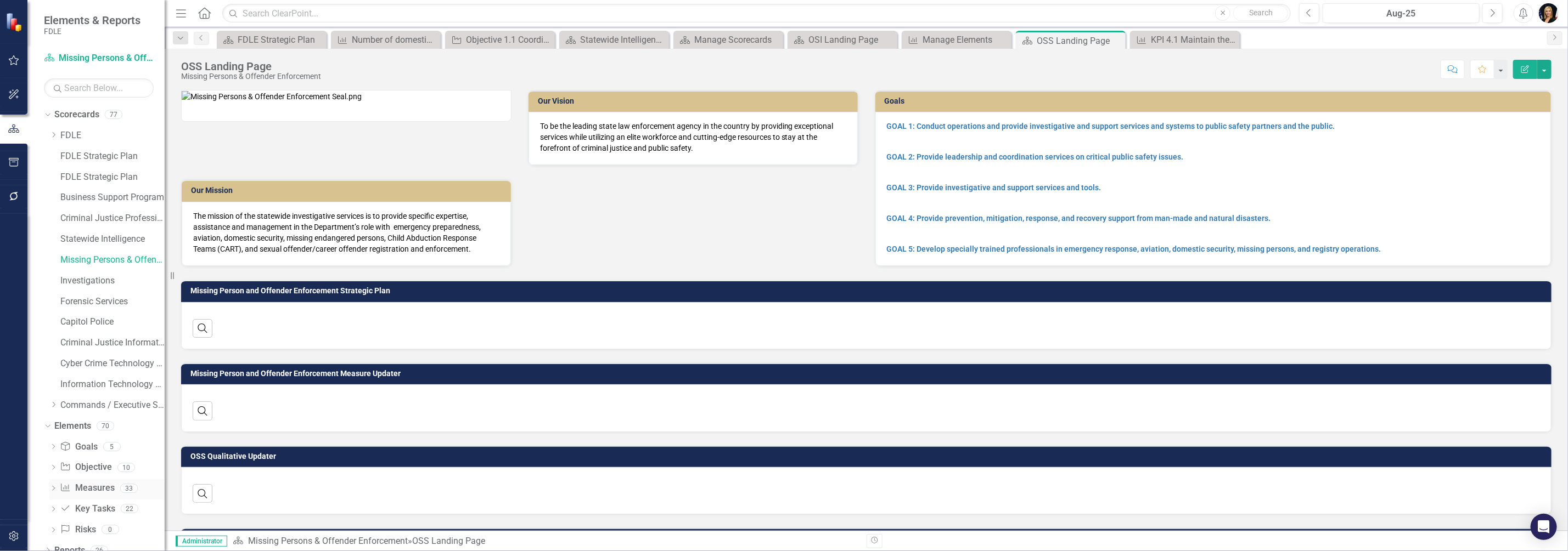
click at [96, 490] on link "Measure Measures" at bounding box center [87, 488] width 54 height 13
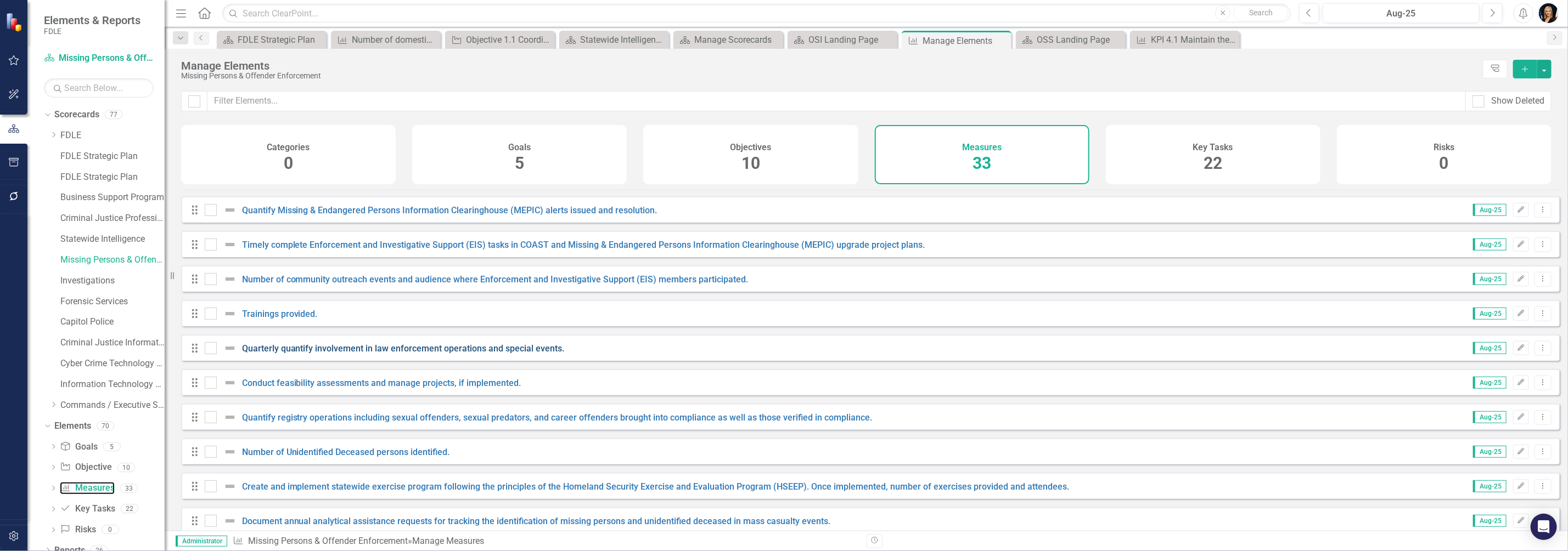
scroll to position [807, 0]
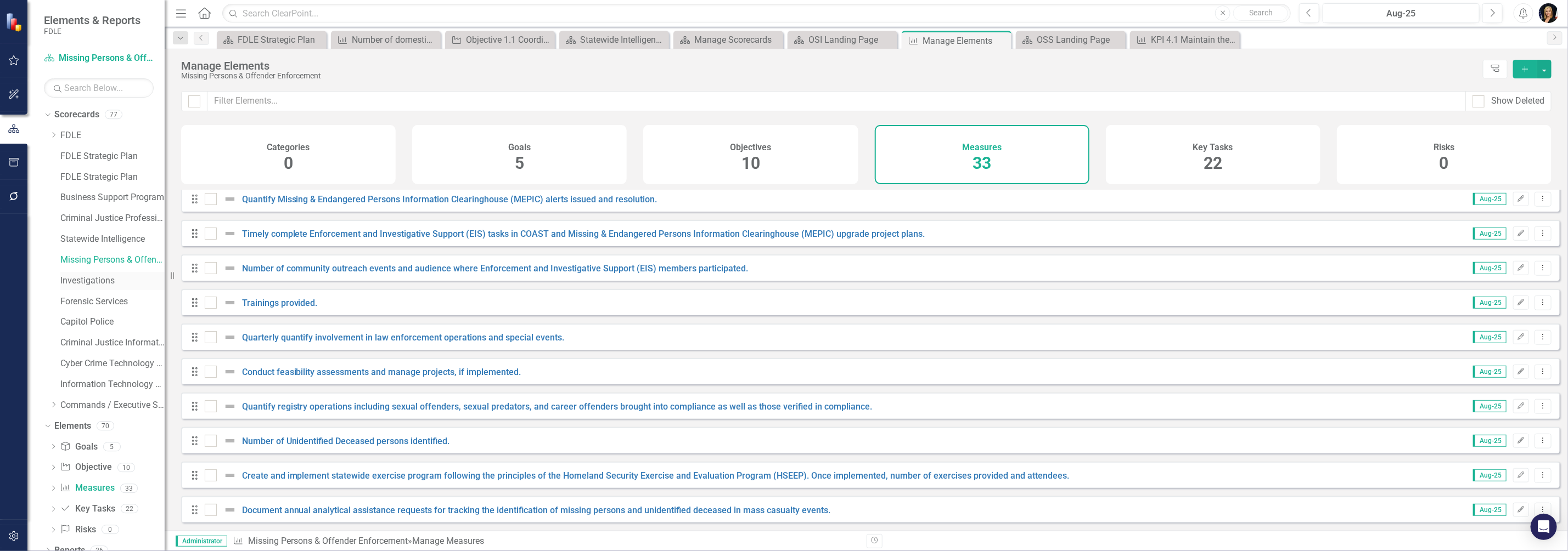
click at [81, 283] on link "Investigations" at bounding box center [112, 281] width 105 height 13
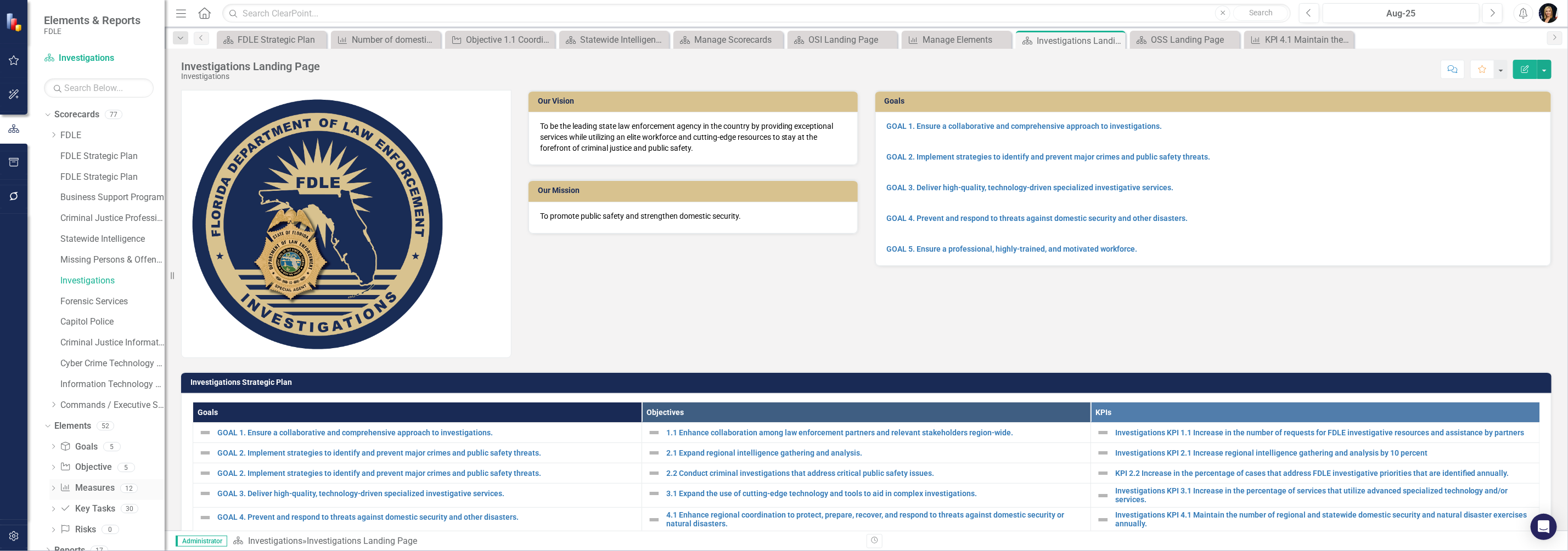
click at [85, 486] on link "Measure Measures" at bounding box center [87, 488] width 54 height 13
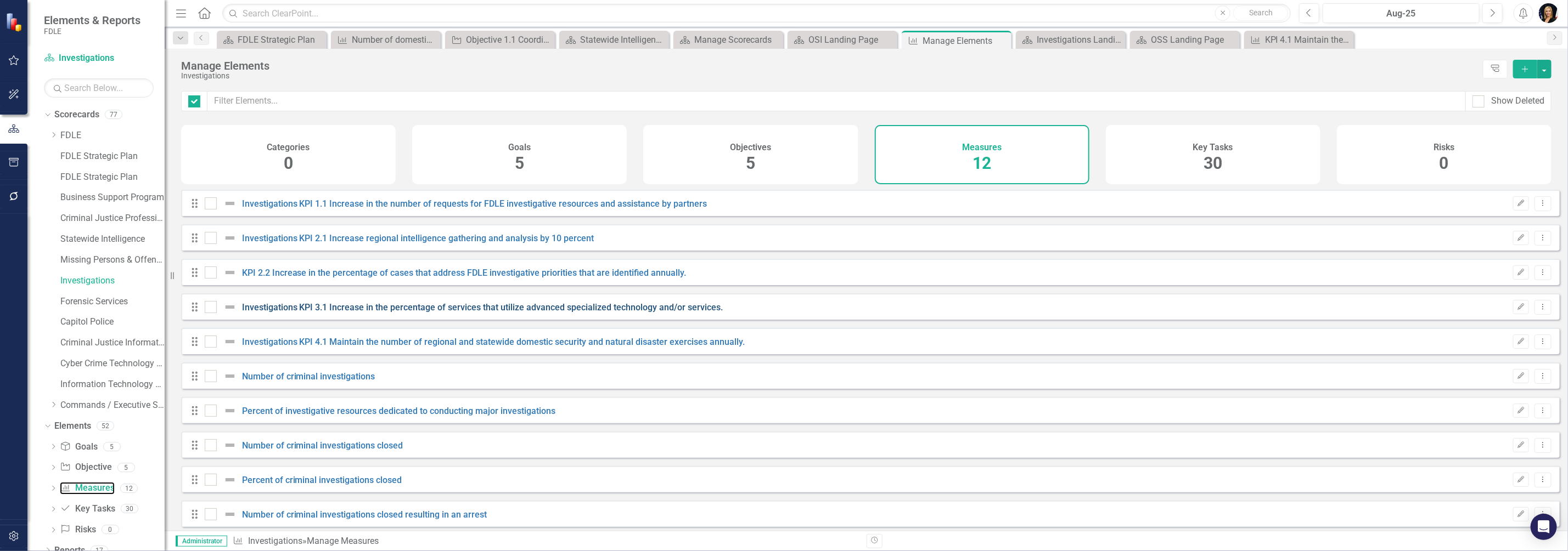
checkbox input "false"
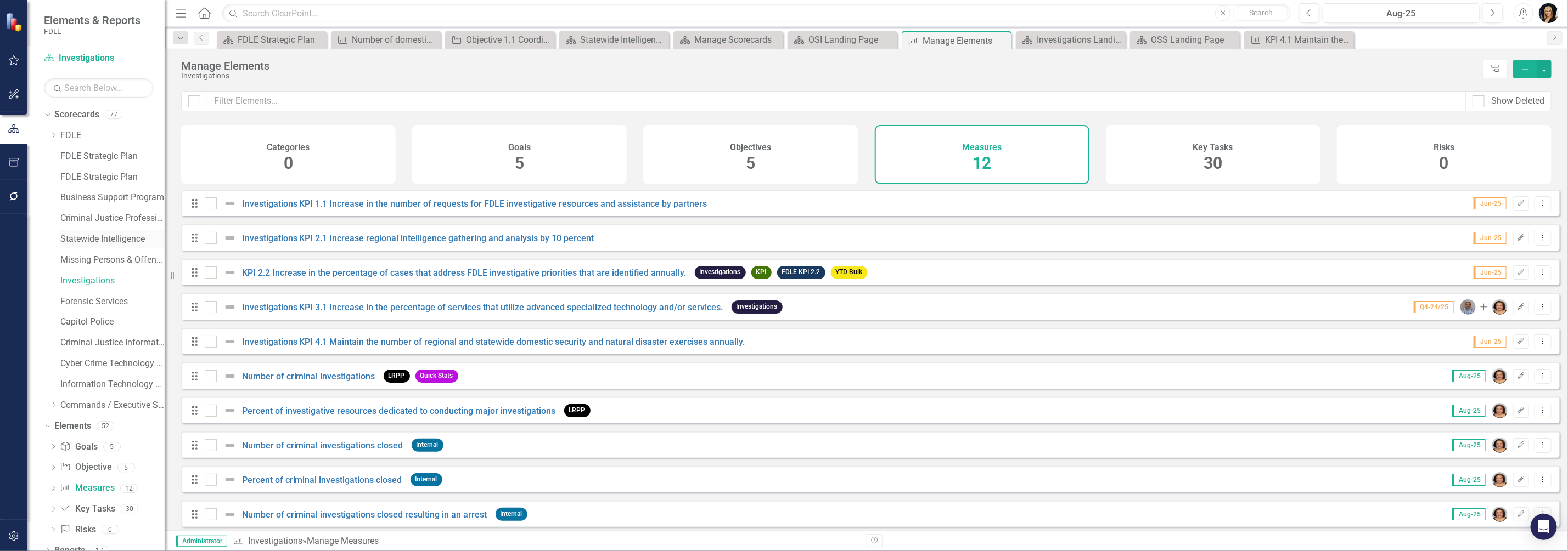
click at [86, 236] on link "Statewide Intelligence" at bounding box center [112, 239] width 105 height 13
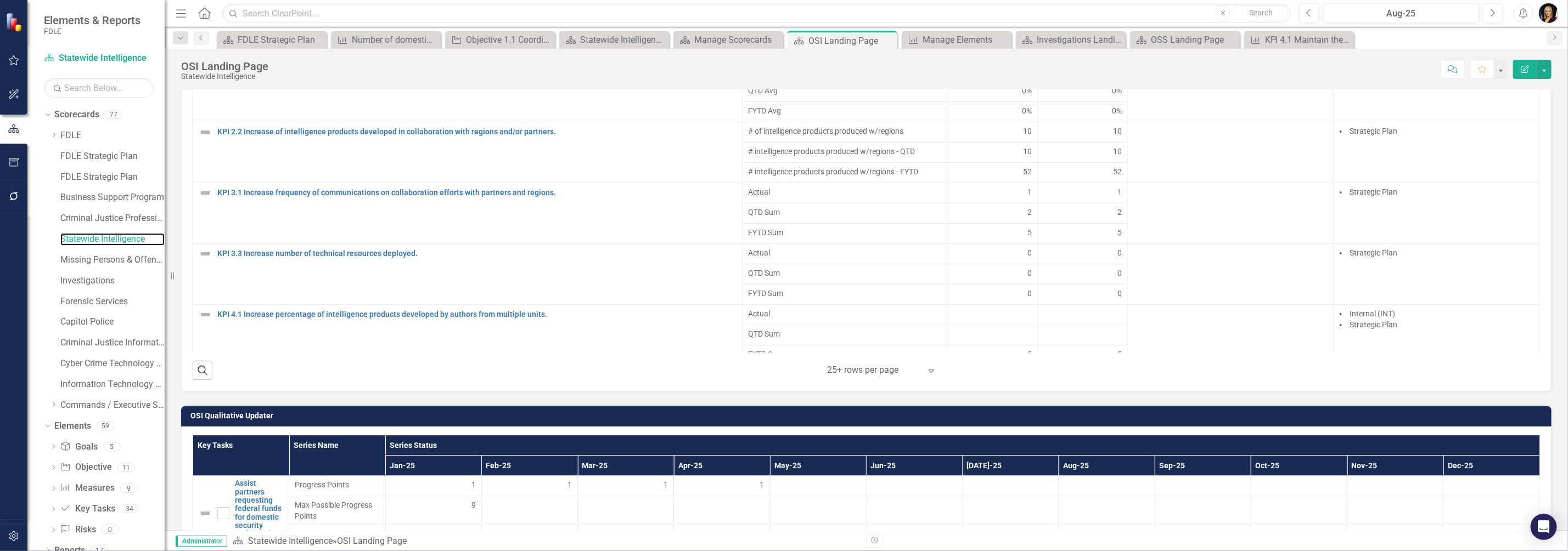
scroll to position [822, 0]
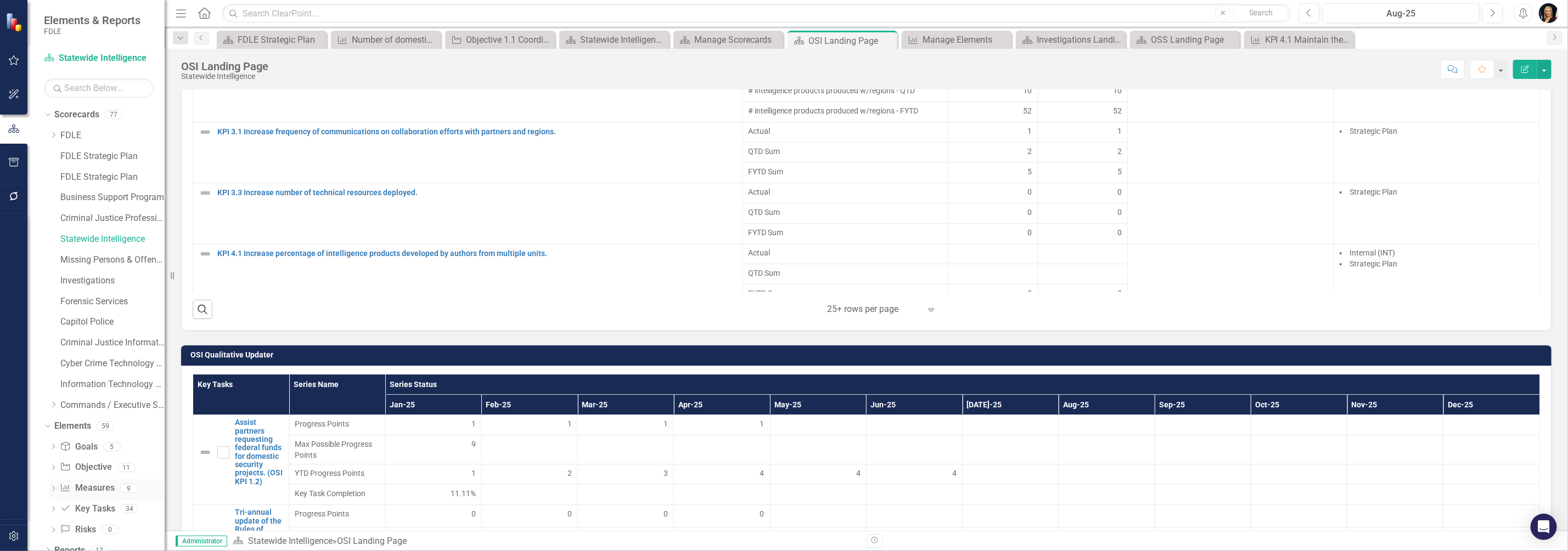
click at [77, 487] on link "Measure Measures" at bounding box center [87, 488] width 54 height 13
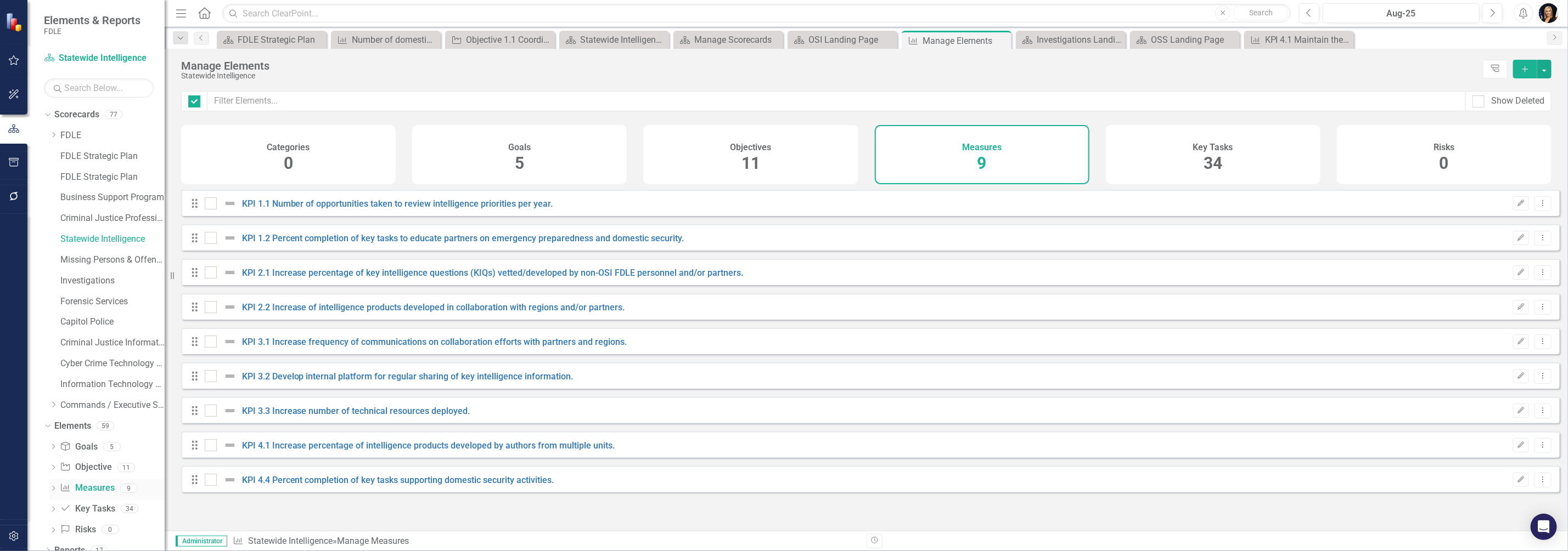
checkbox input "false"
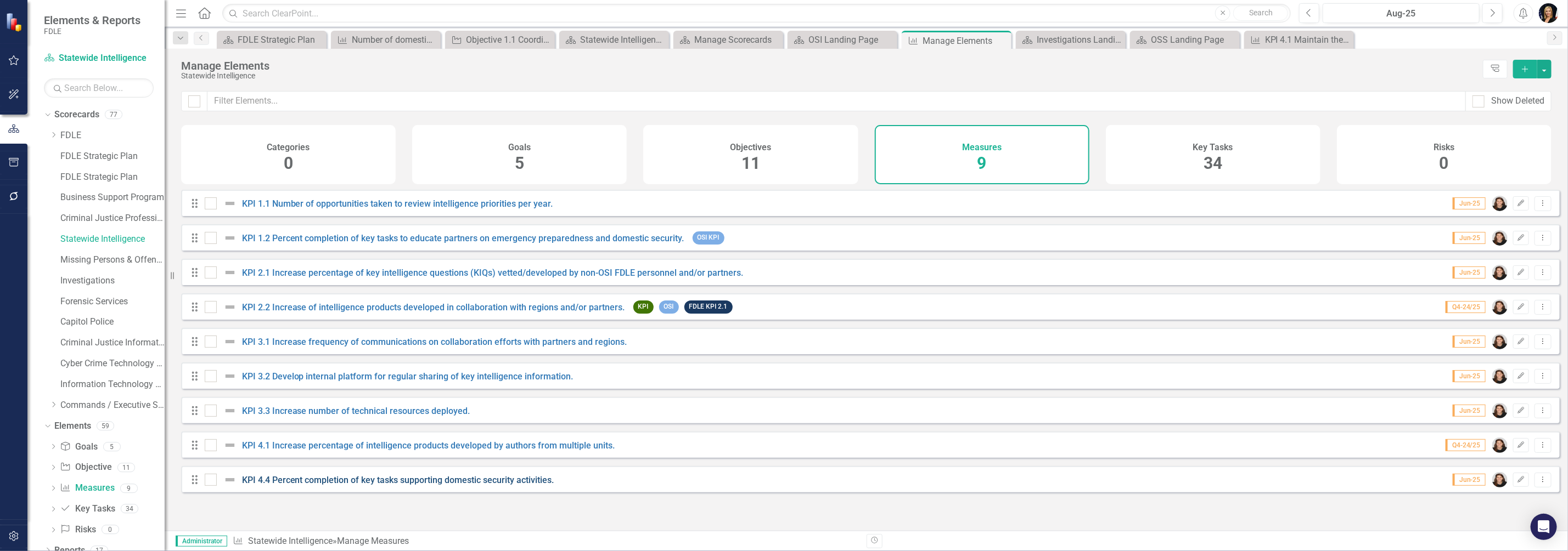
click at [385, 485] on link "KPI 4.4 Percent completion of key tasks supporting domestic security activities." at bounding box center [398, 479] width 312 height 11
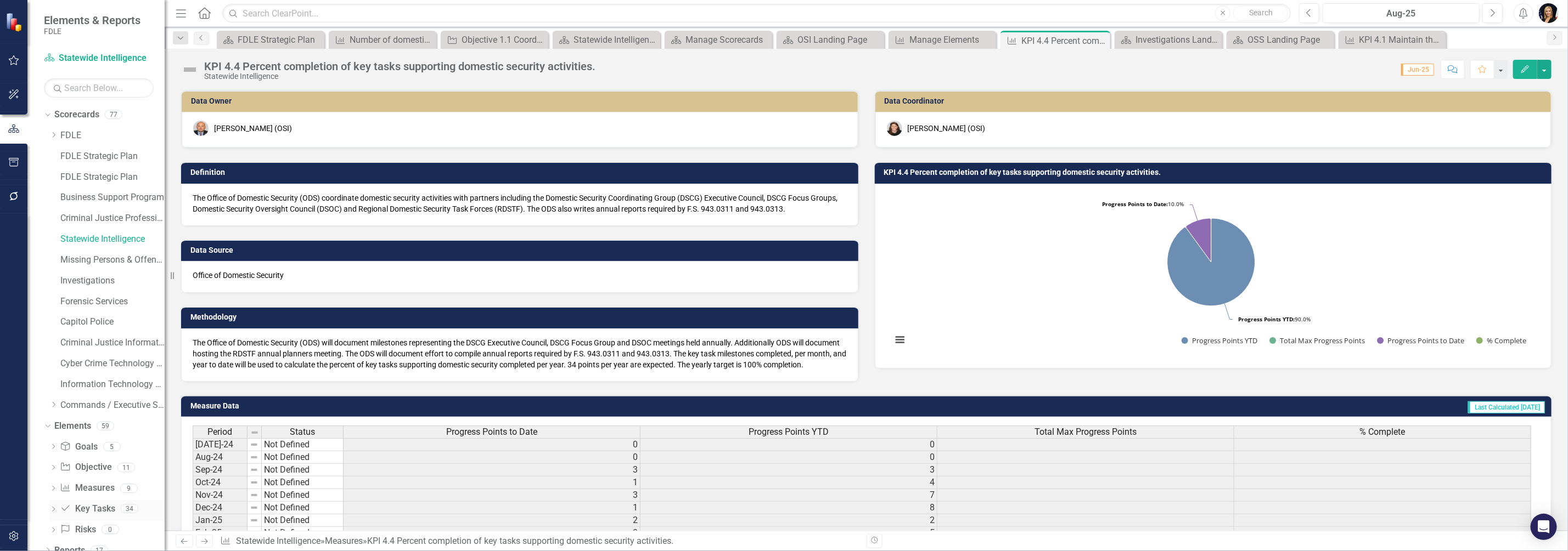
click at [87, 511] on link "Key Task Key Tasks" at bounding box center [87, 508] width 55 height 13
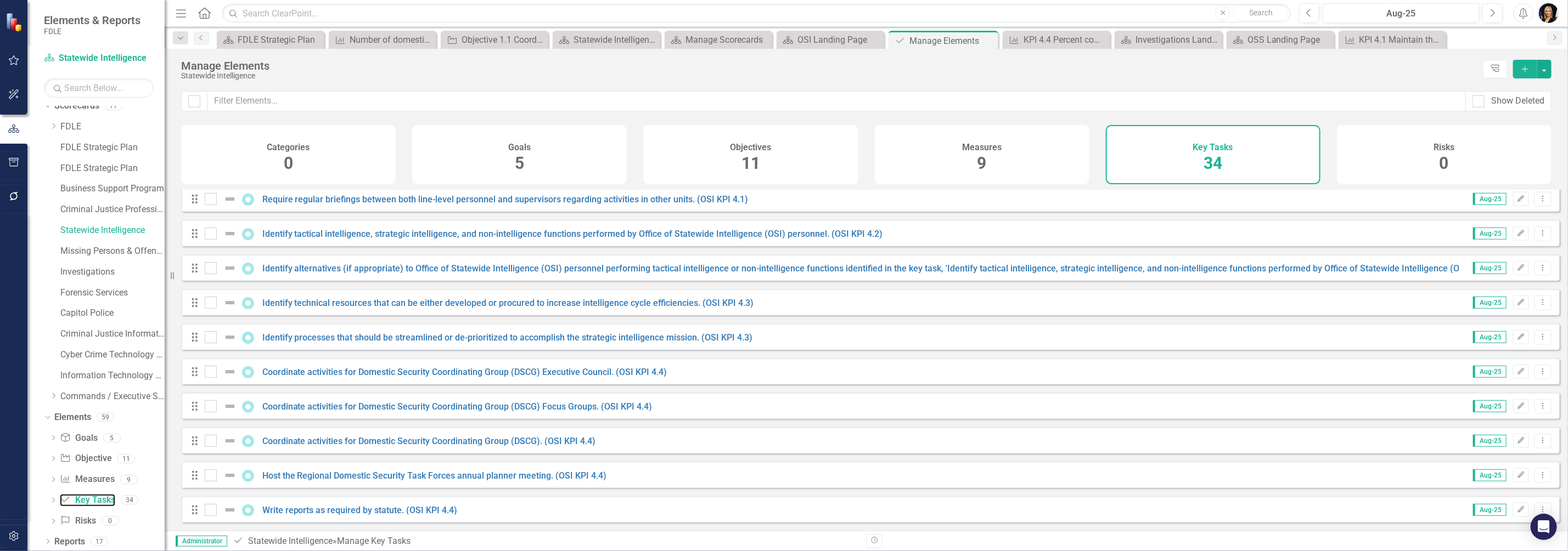
scroll to position [11, 0]
click at [50, 392] on icon "Dropdown" at bounding box center [53, 393] width 8 height 7
click at [66, 353] on icon "Dropdown" at bounding box center [64, 352] width 8 height 7
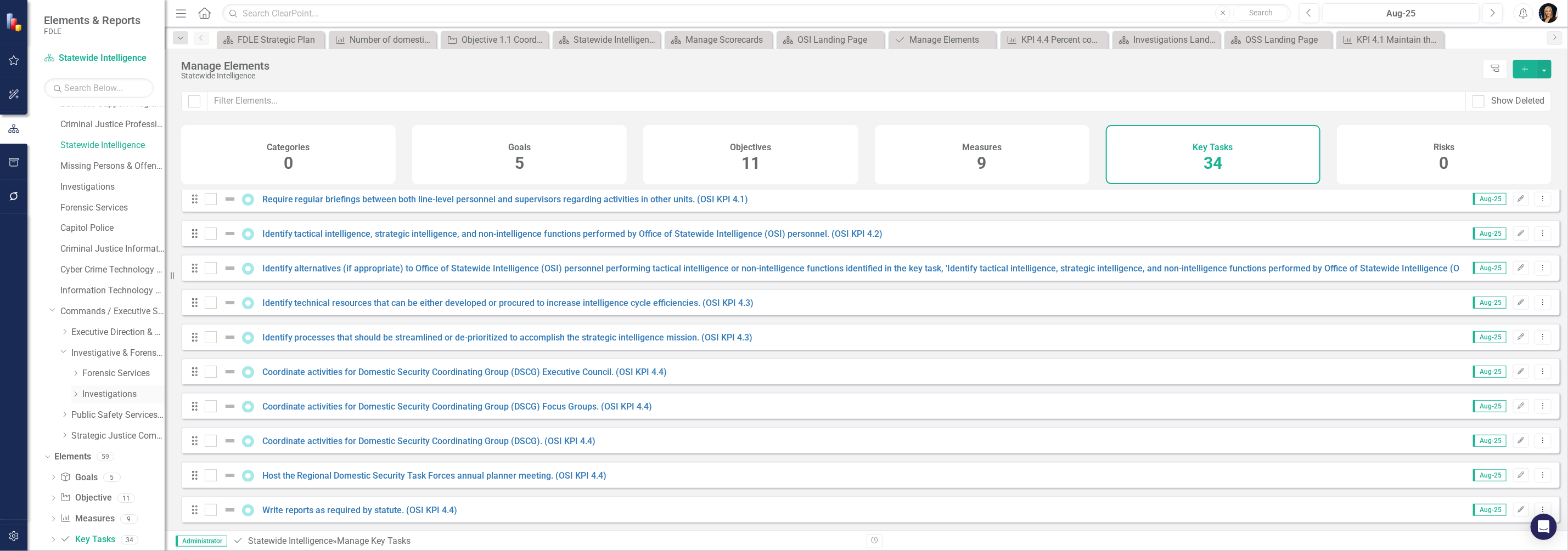
click at [74, 394] on icon "Dropdown" at bounding box center [76, 394] width 8 height 7
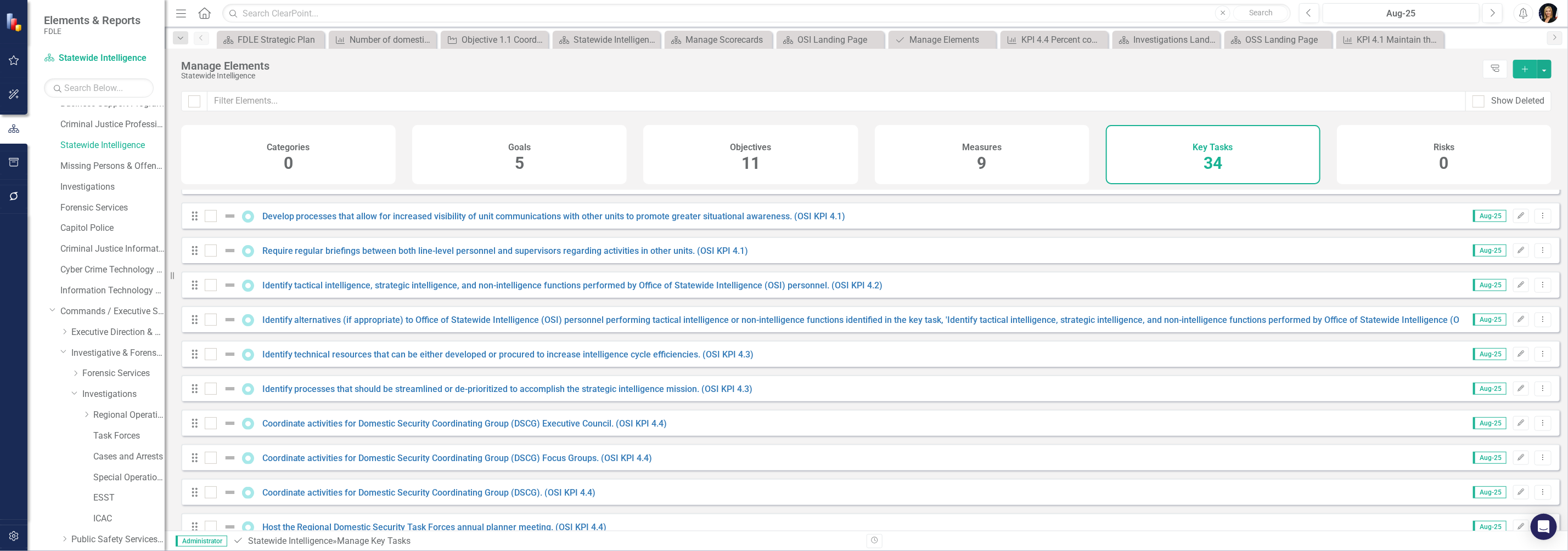
scroll to position [842, 0]
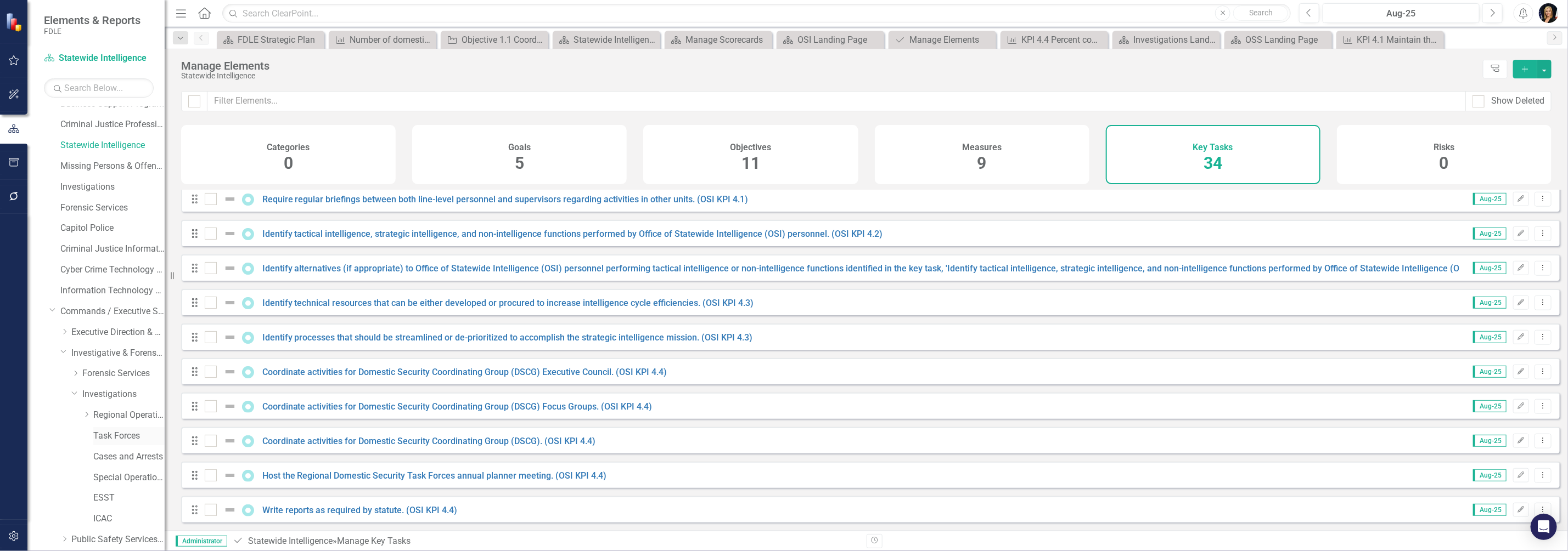
click at [104, 440] on link "Task Forces" at bounding box center [129, 436] width 72 height 13
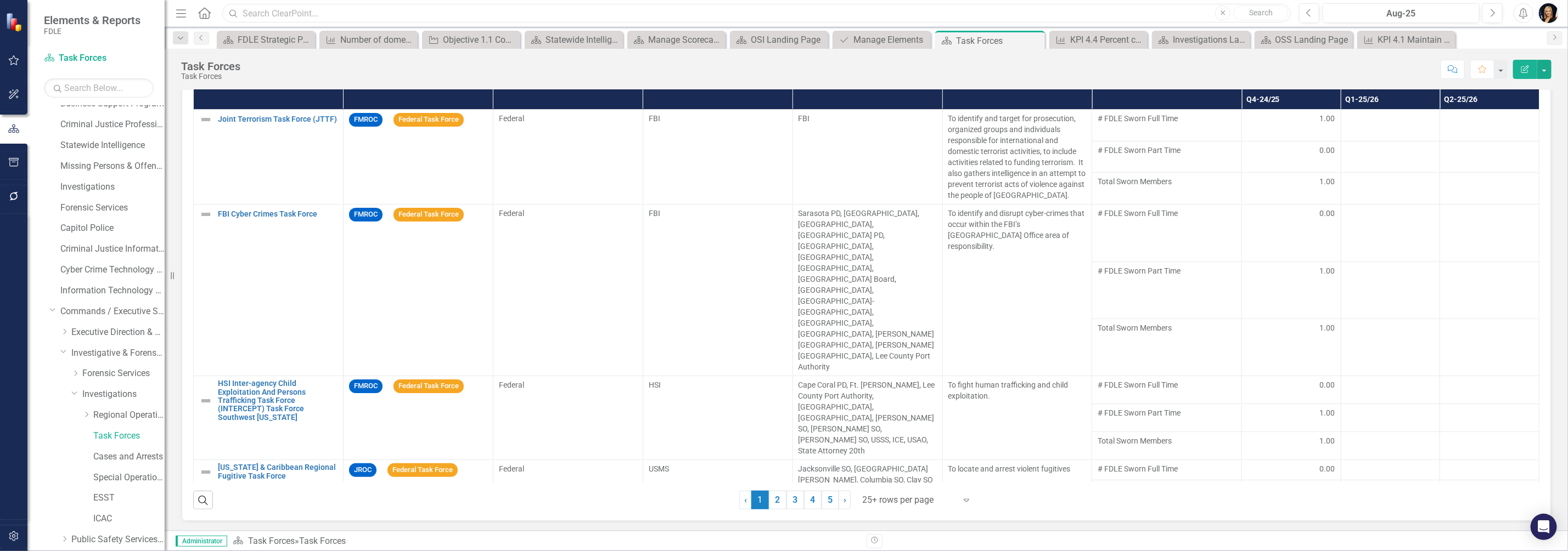
click at [247, 12] on input "text" at bounding box center [756, 14] width 1069 height 19
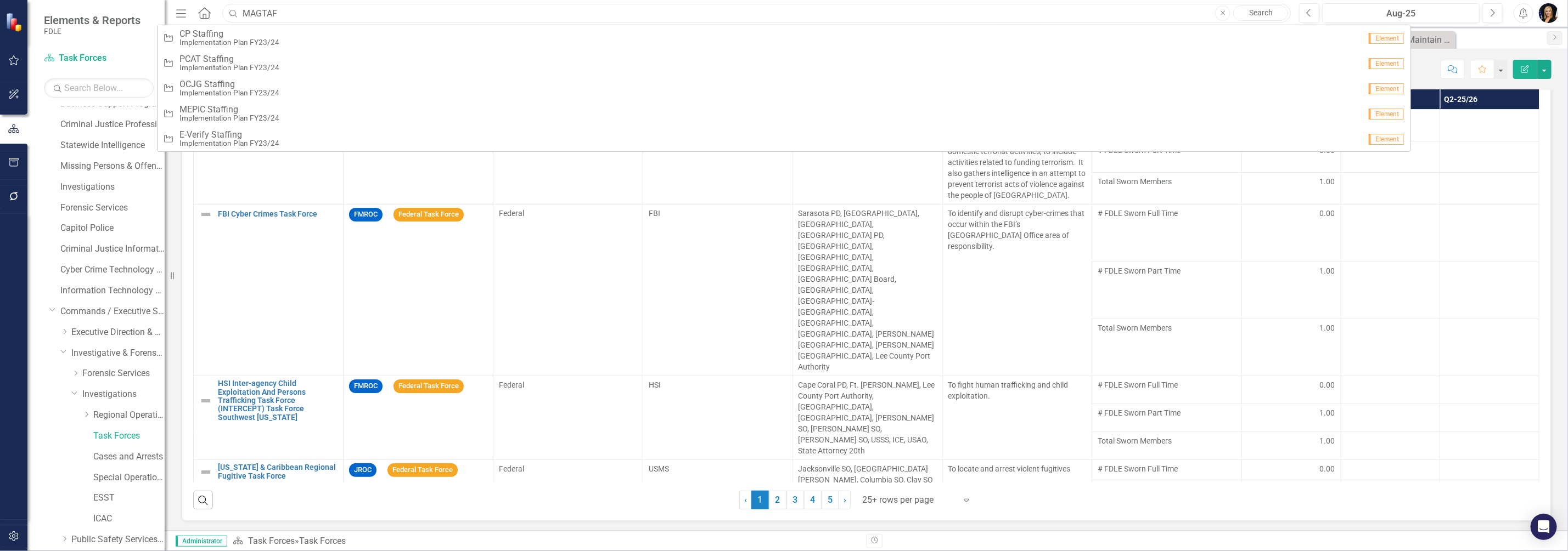
type input "MAGTAF"
click at [304, 15] on input "MAGTAF" at bounding box center [756, 14] width 1069 height 19
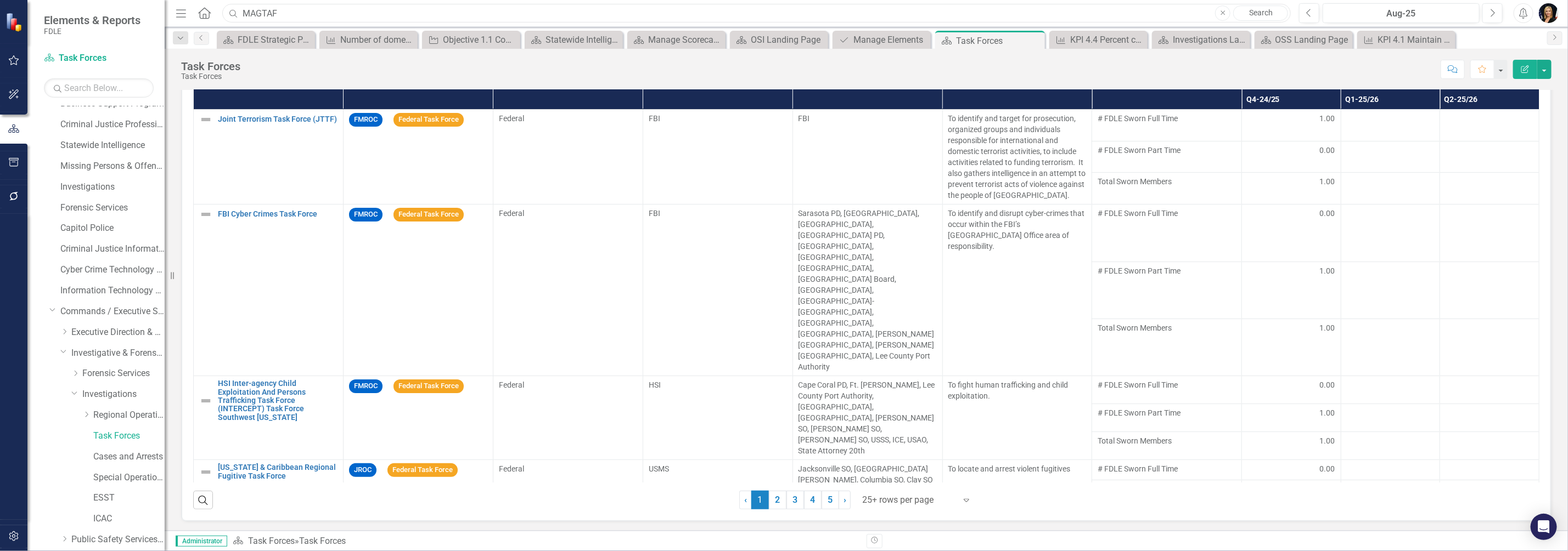
drag, startPoint x: 304, startPoint y: 15, endPoint x: 244, endPoint y: 15, distance: 60.0
click at [244, 15] on input "MAGTAF" at bounding box center [756, 14] width 1069 height 19
click at [88, 413] on icon "Dropdown" at bounding box center [86, 414] width 8 height 7
click at [114, 535] on link "TBROC" at bounding box center [135, 539] width 60 height 13
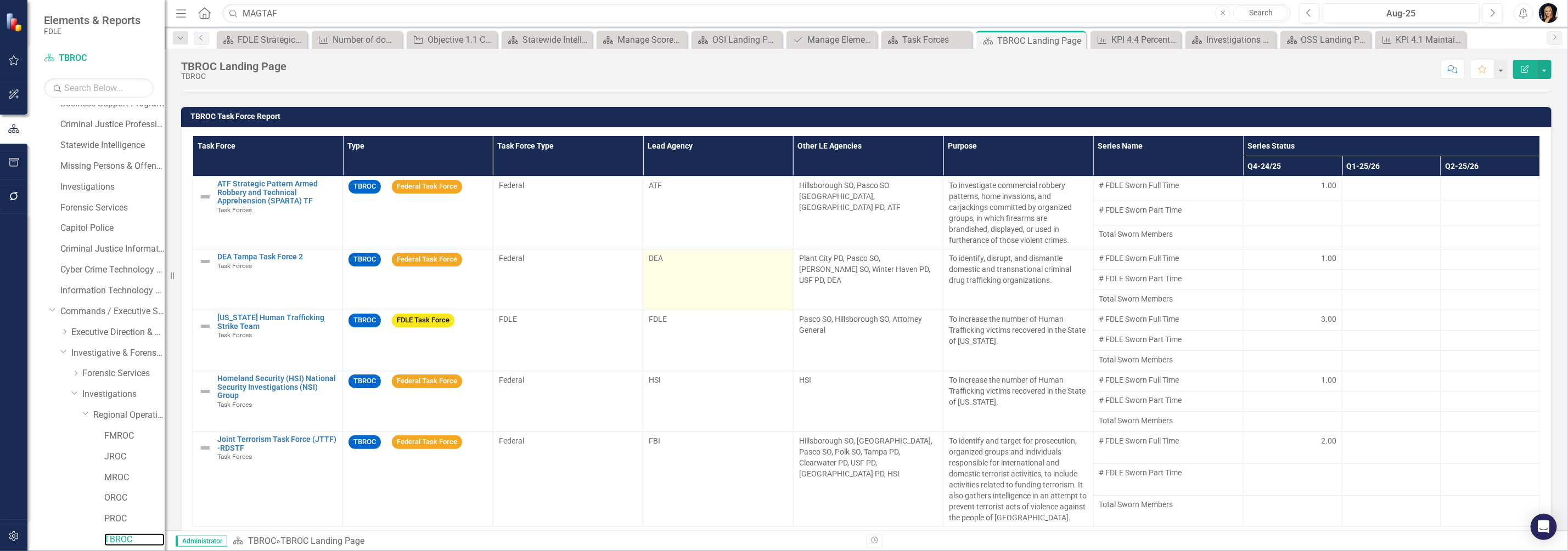
scroll to position [839, 0]
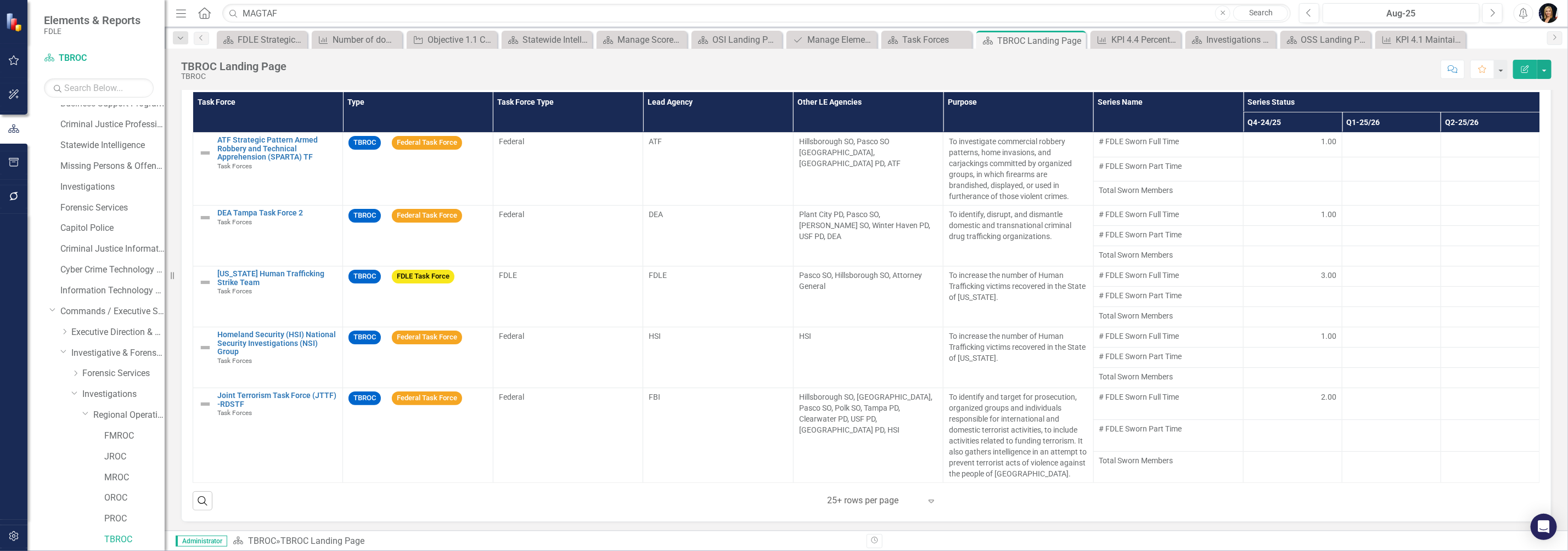
drag, startPoint x: 925, startPoint y: 499, endPoint x: 930, endPoint y: 501, distance: 5.4
click at [930, 501] on icon "Expand" at bounding box center [930, 501] width 11 height 9
click at [862, 479] on div "Display All Rows" at bounding box center [879, 478] width 103 height 13
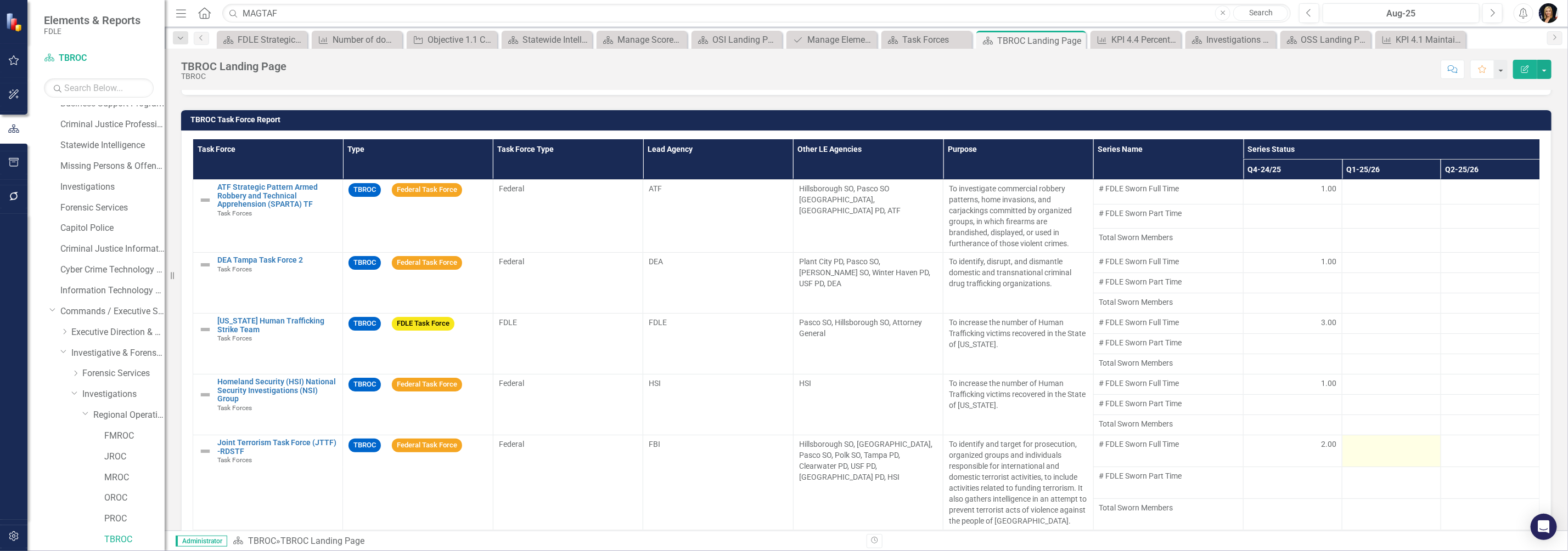
scroll to position [771, 0]
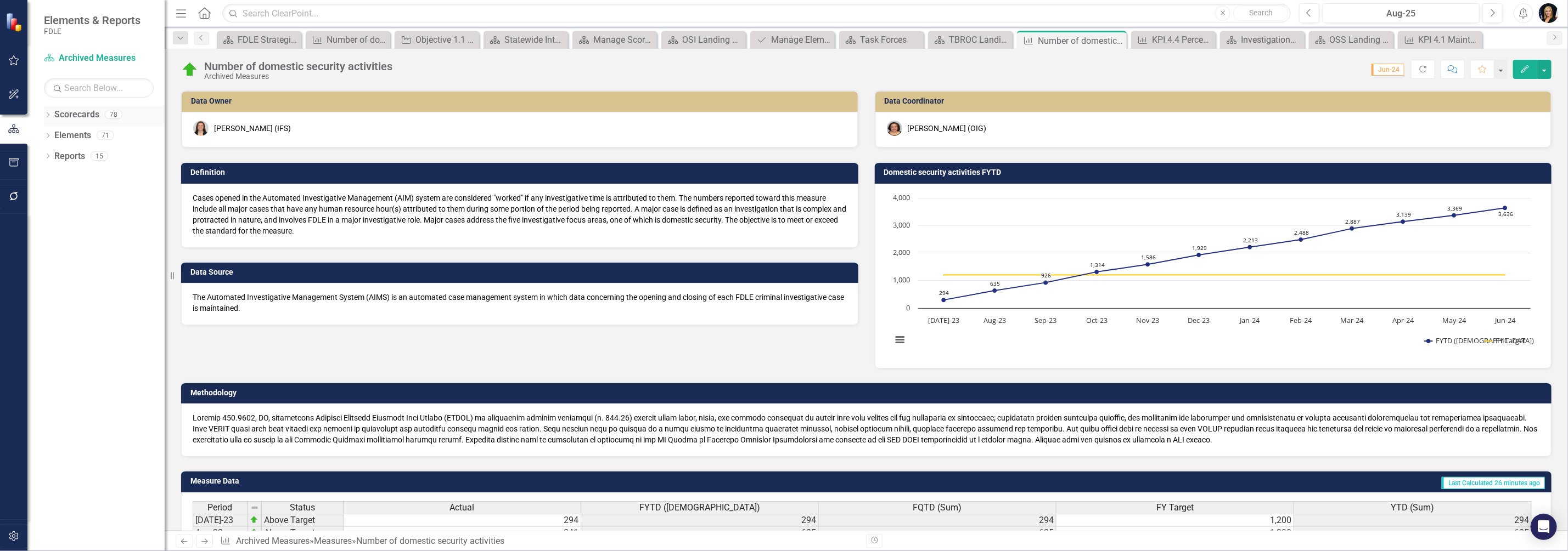
click at [51, 114] on icon "Dropdown" at bounding box center [47, 116] width 8 height 6
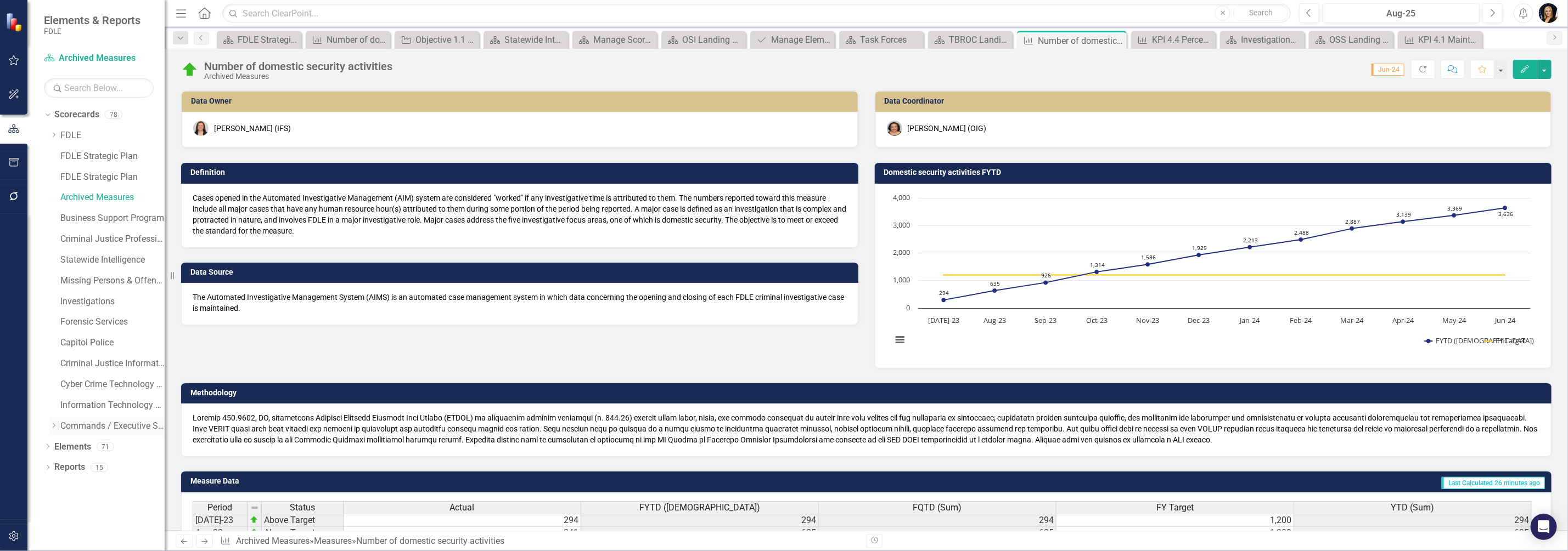
click at [53, 424] on icon "Dropdown" at bounding box center [53, 425] width 8 height 7
click at [63, 476] on icon "Dropdown" at bounding box center [64, 476] width 8 height 7
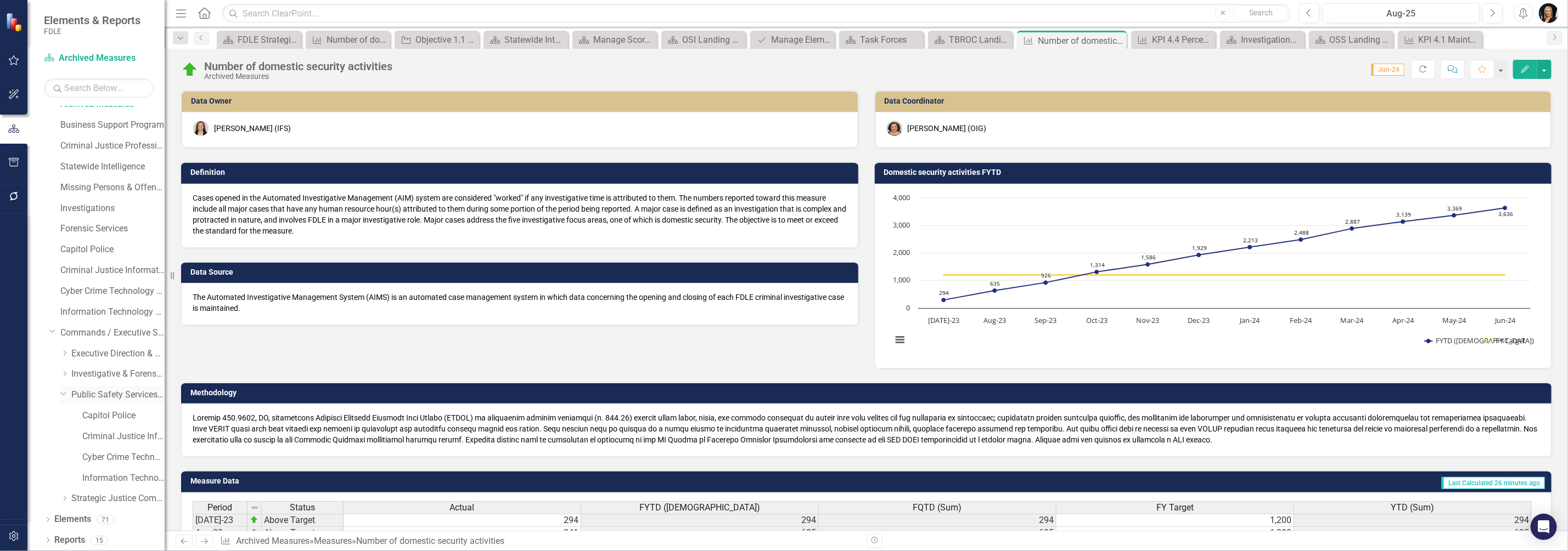
scroll to position [94, 0]
click at [102, 412] on link "Capitol Police" at bounding box center [123, 414] width 82 height 13
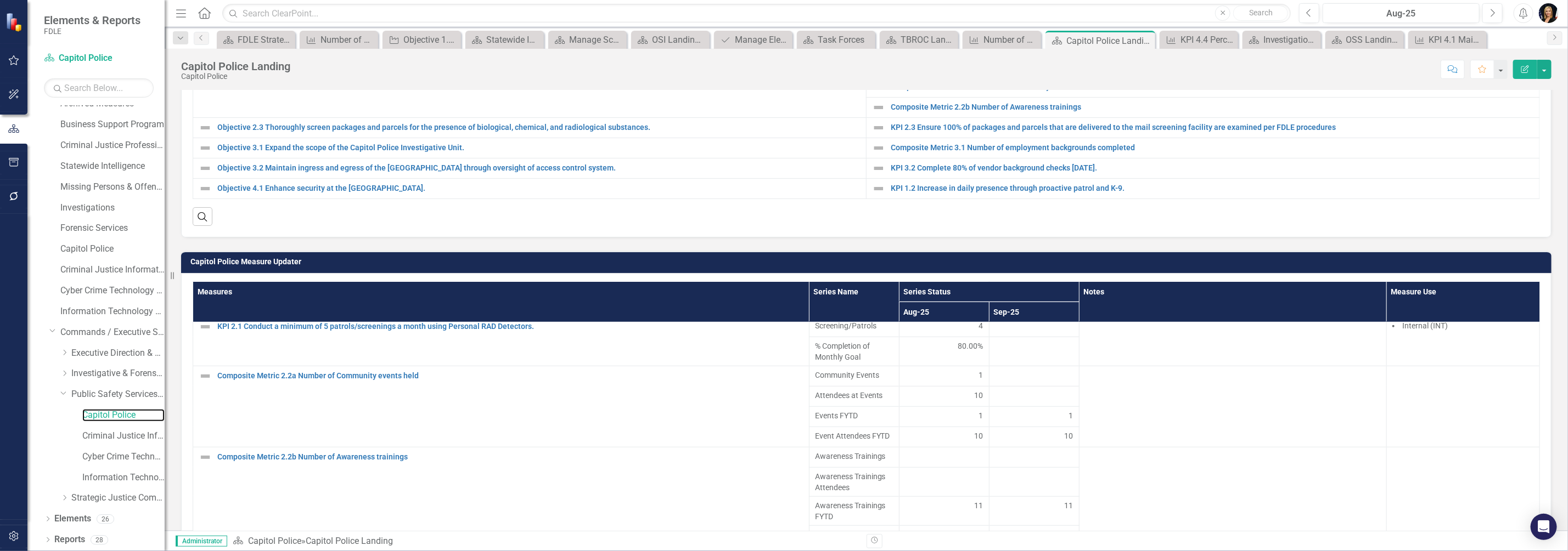
scroll to position [787, 0]
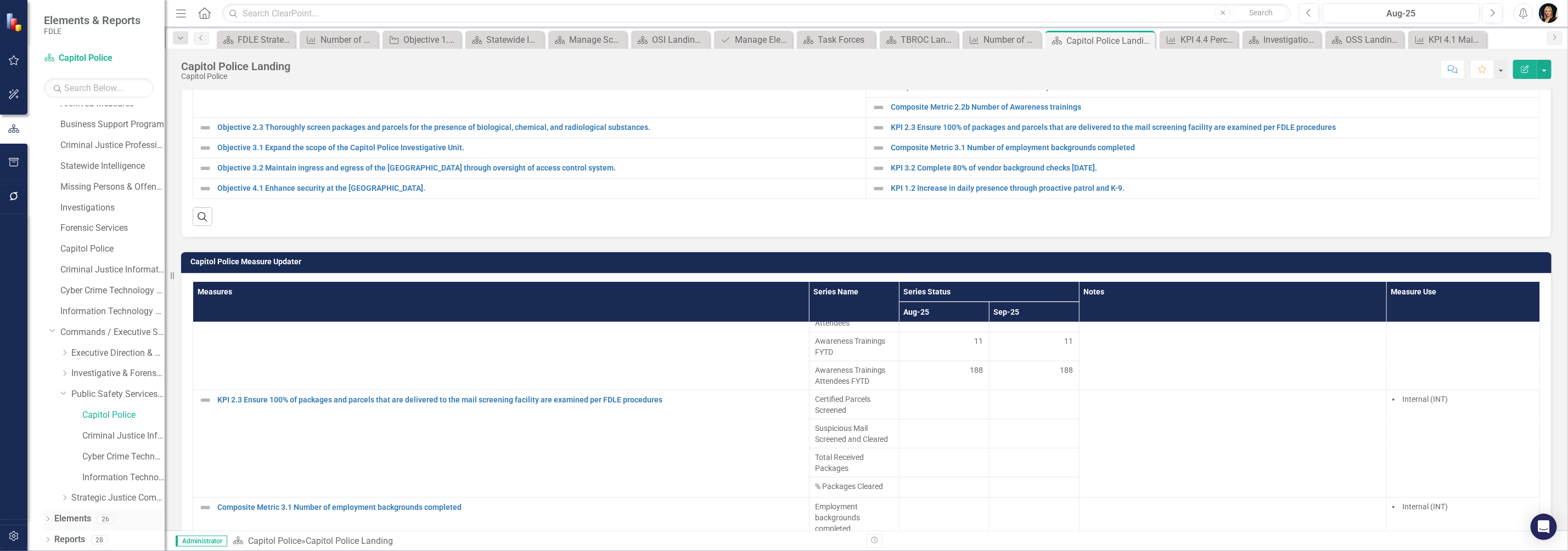
click at [49, 520] on icon "Dropdown" at bounding box center [47, 520] width 8 height 6
click at [84, 478] on link "Measure Measures" at bounding box center [87, 477] width 54 height 13
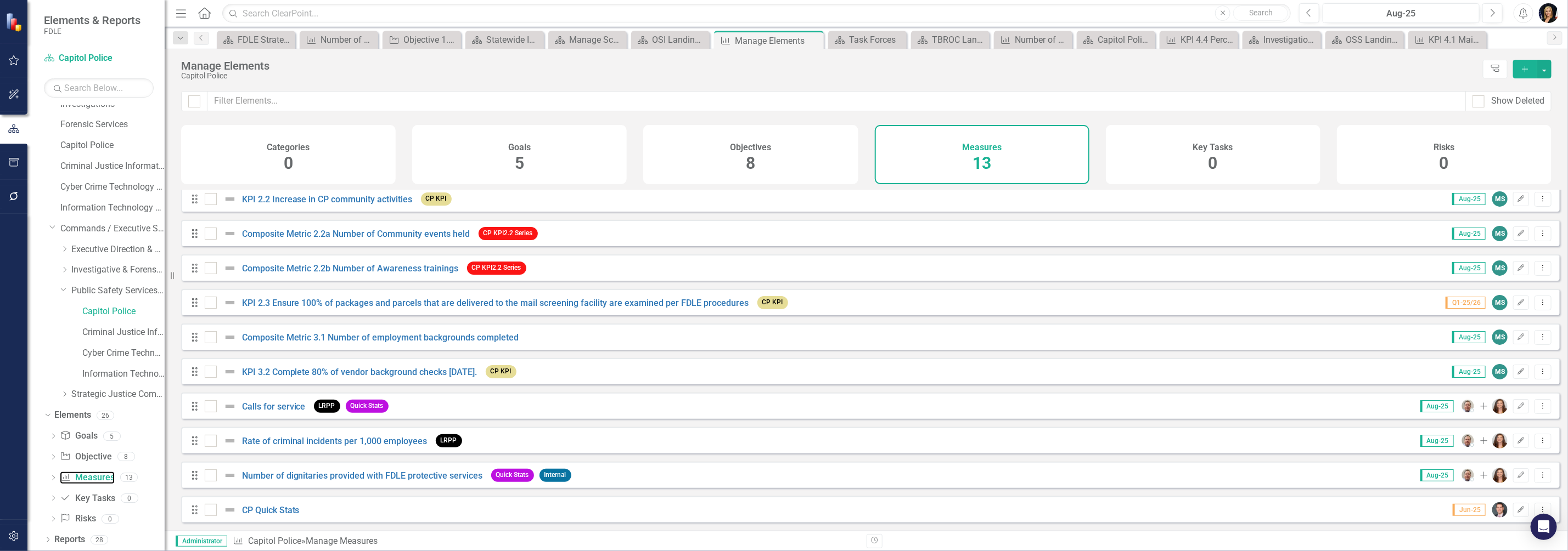
scroll to position [115, 0]
click at [343, 476] on link "Number of dignitaries provided with FDLE protective services" at bounding box center [362, 475] width 241 height 11
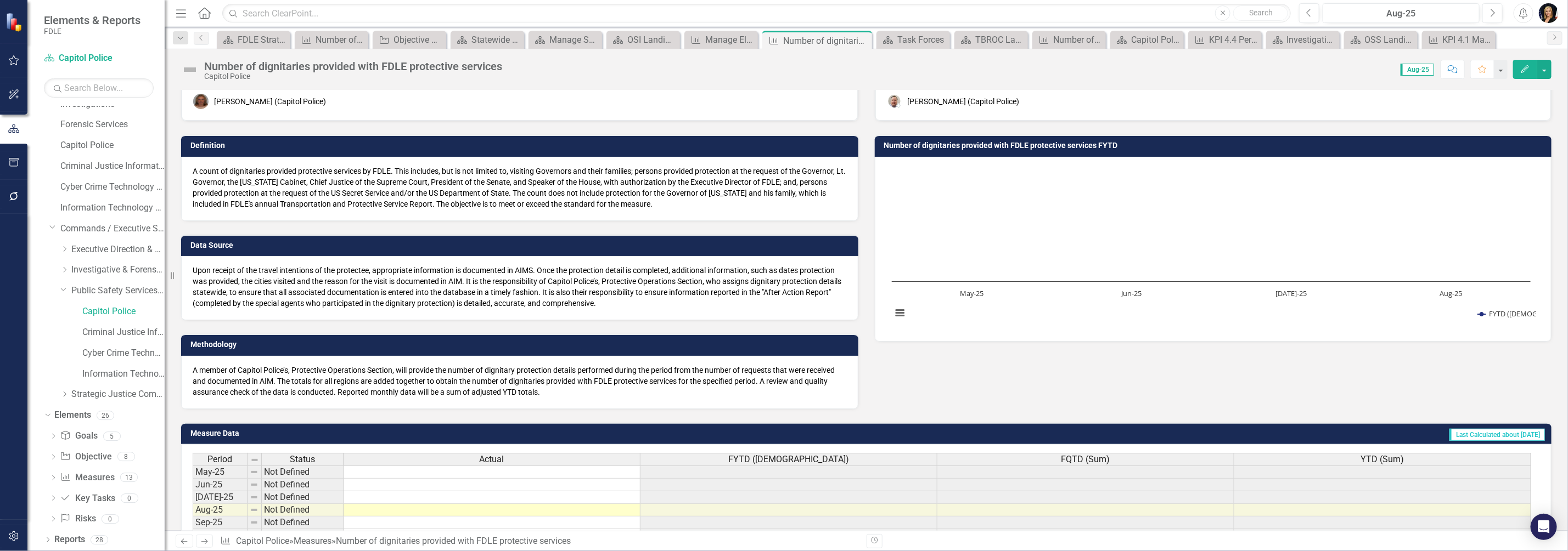
scroll to position [25, 0]
